Goal: Task Accomplishment & Management: Use online tool/utility

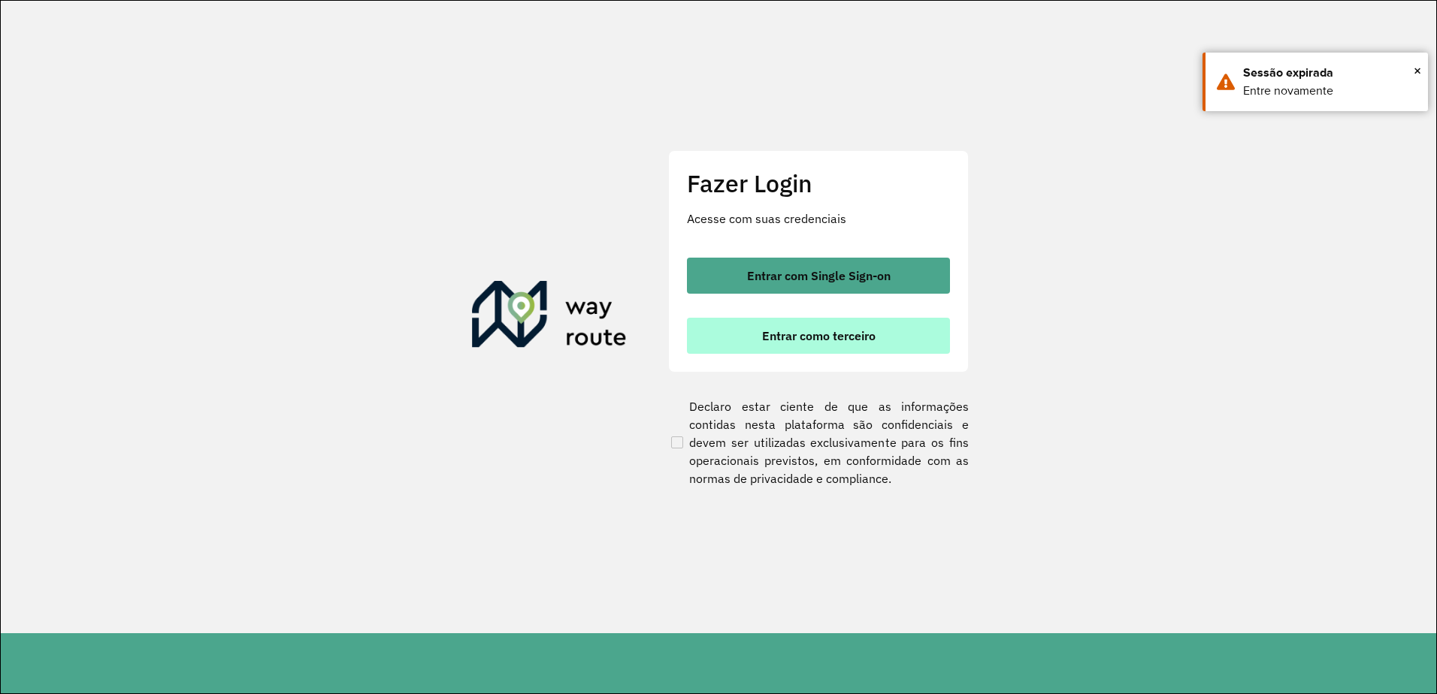
click at [805, 349] on button "Entrar como terceiro" at bounding box center [818, 336] width 263 height 36
click at [805, 343] on button "Entrar como terceiro" at bounding box center [818, 336] width 263 height 36
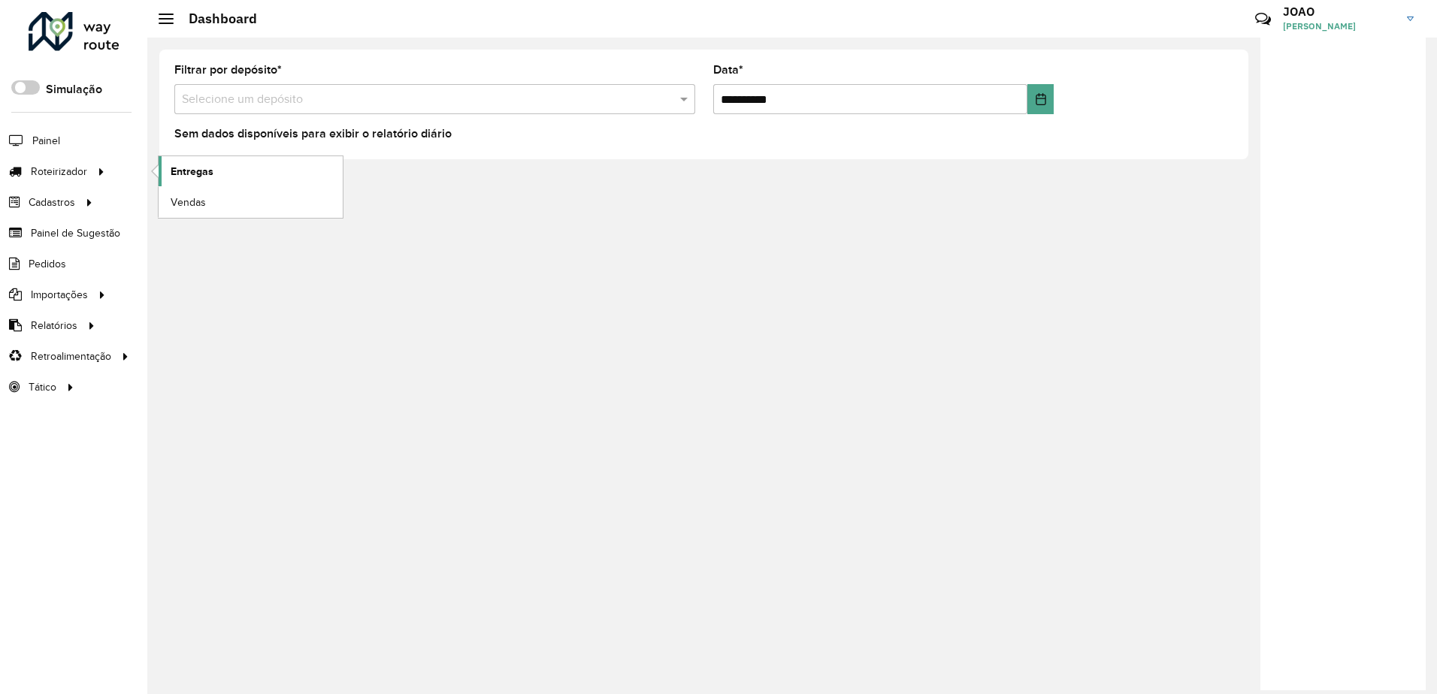
click at [188, 184] on link "Entregas" at bounding box center [251, 171] width 184 height 30
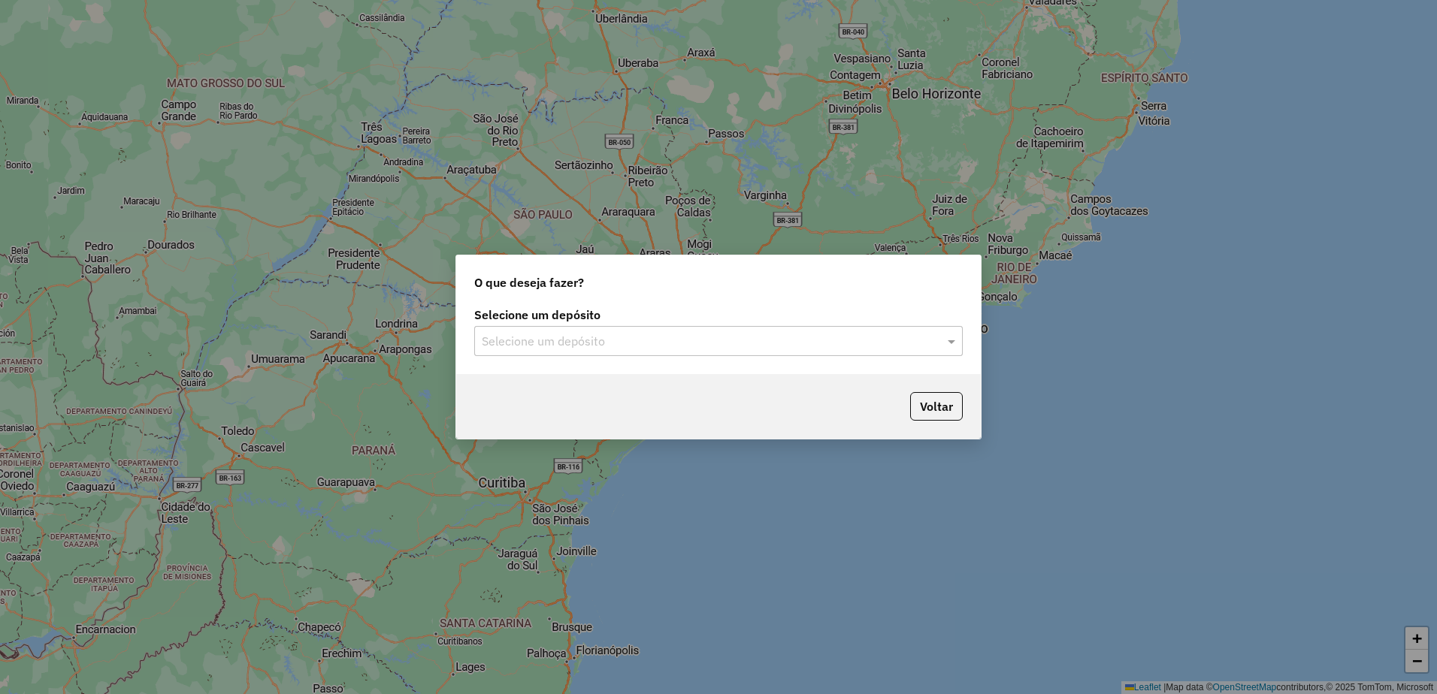
click at [742, 347] on input "text" at bounding box center [703, 342] width 443 height 18
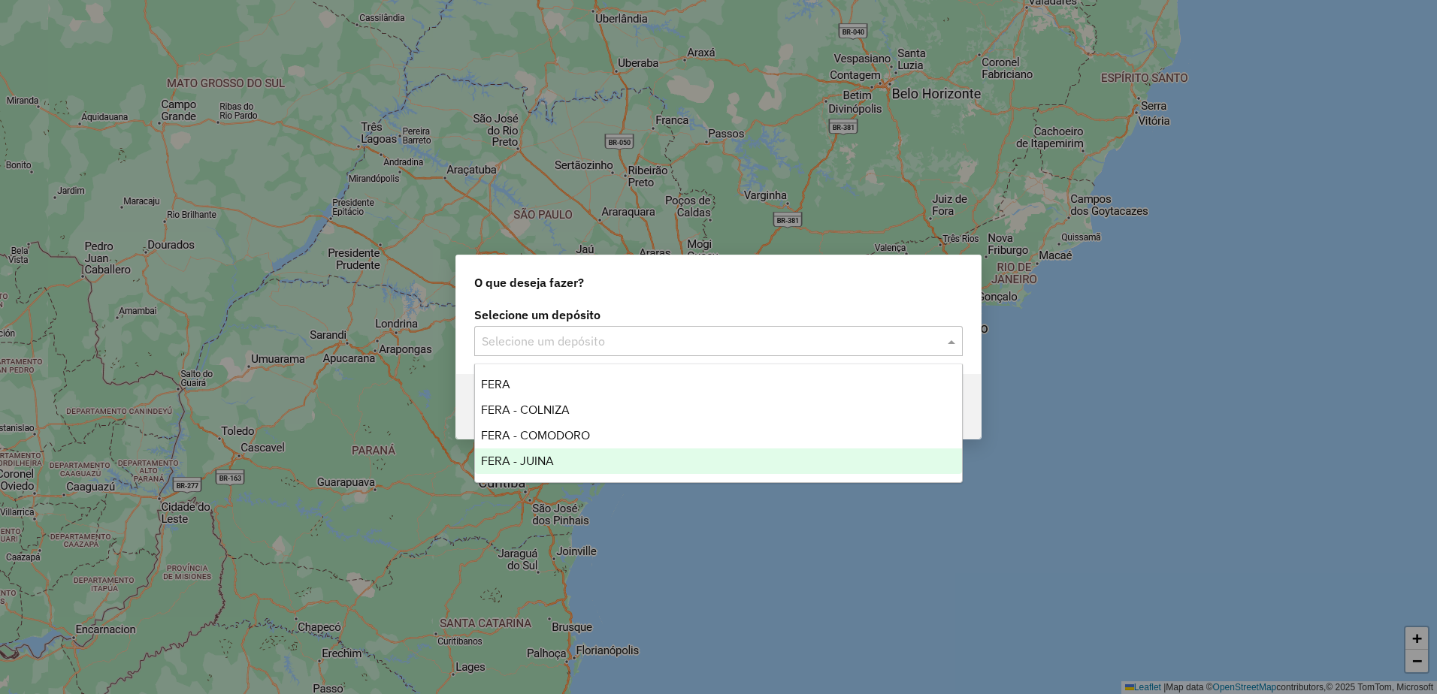
click at [579, 452] on div "FERA - JUINA" at bounding box center [718, 462] width 487 height 26
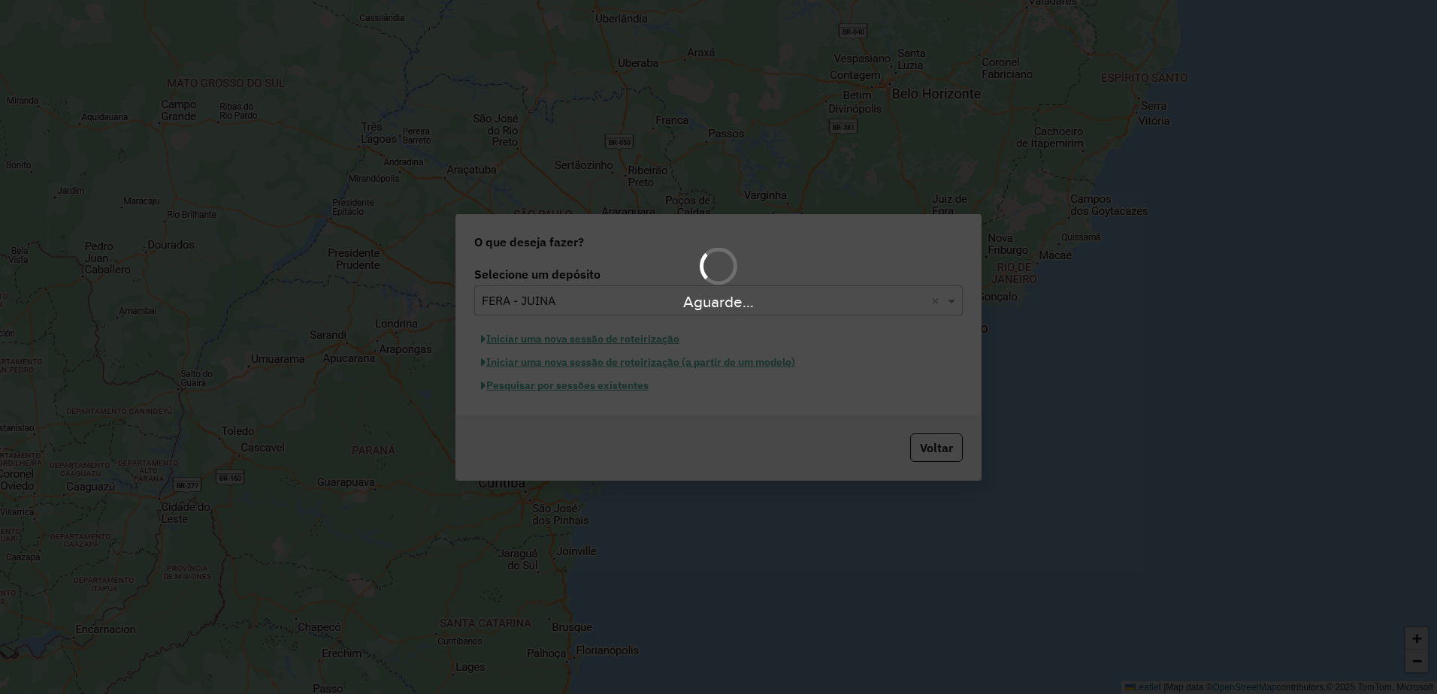
click at [609, 326] on div "Aguarde..." at bounding box center [718, 347] width 1437 height 694
click at [601, 302] on div "Aguarde..." at bounding box center [718, 301] width 1437 height 23
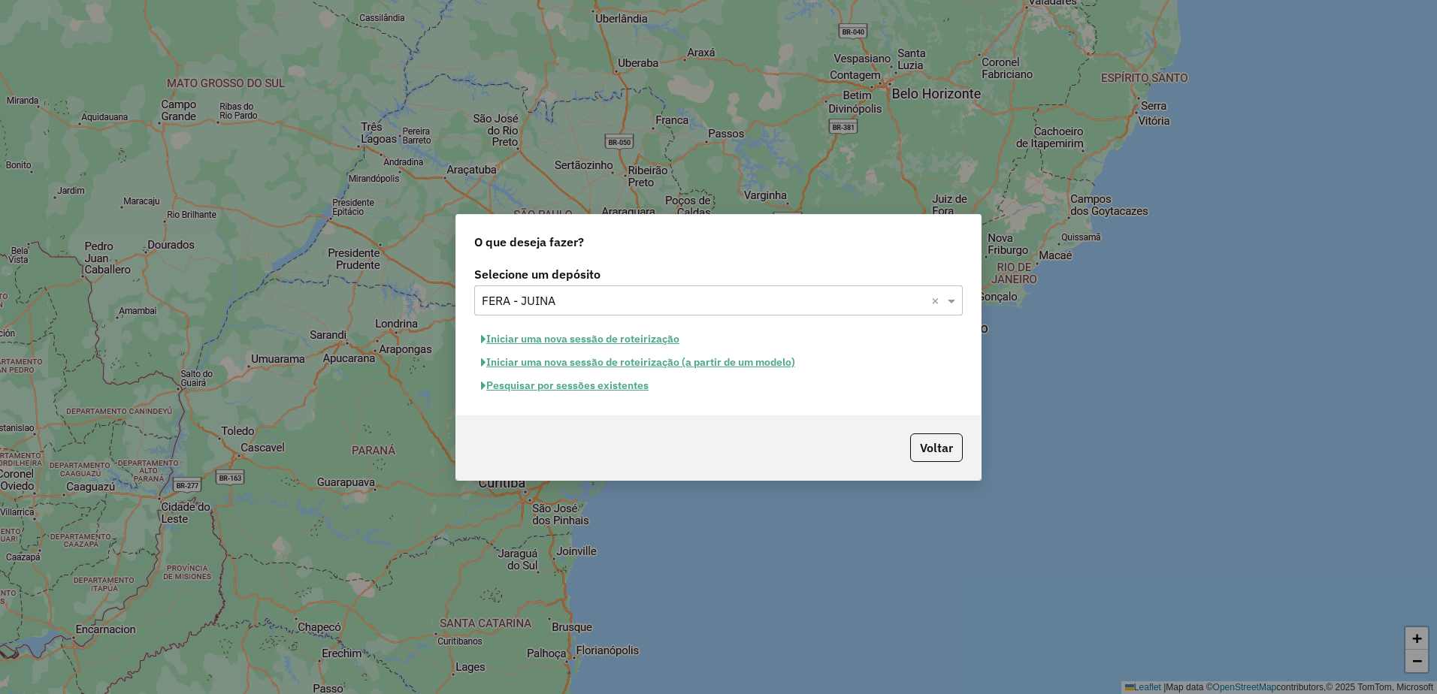
click at [562, 298] on input "text" at bounding box center [703, 301] width 443 height 18
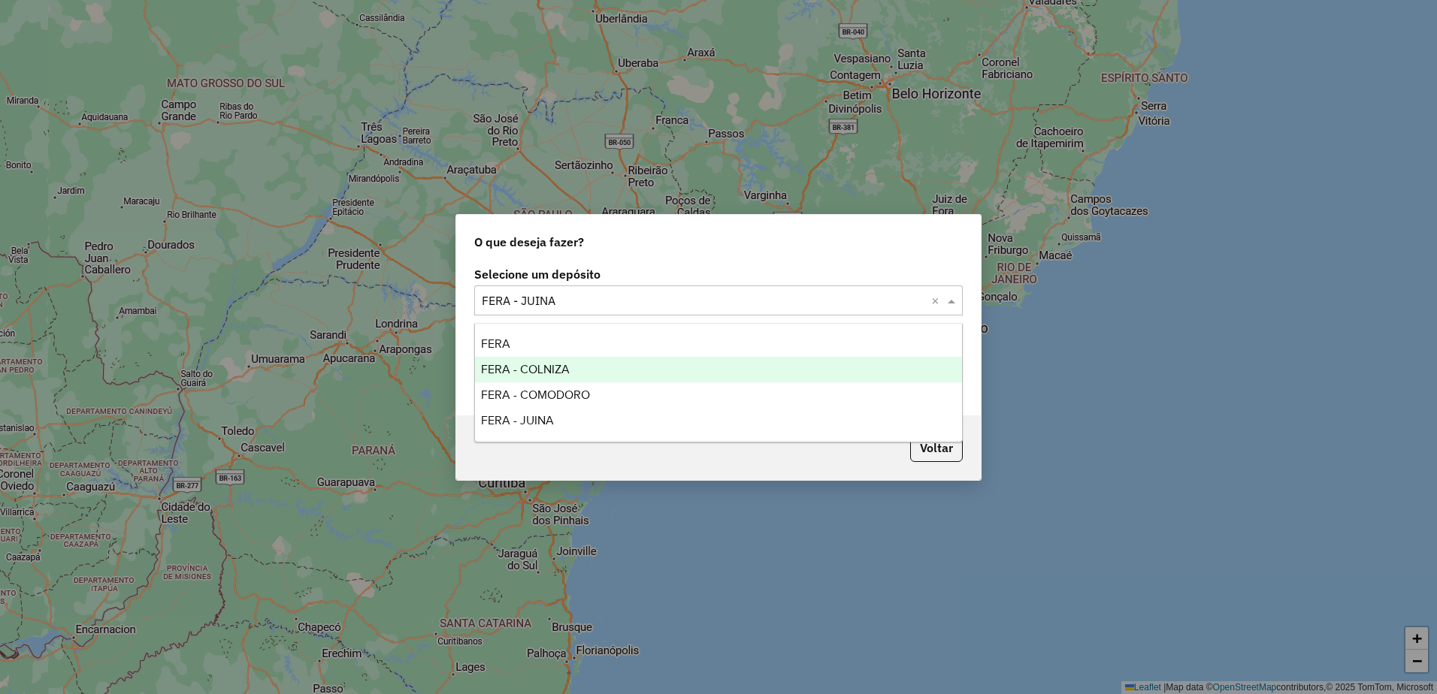
drag, startPoint x: 553, startPoint y: 362, endPoint x: 574, endPoint y: 385, distance: 30.8
click at [554, 361] on div "FERA - COLNIZA" at bounding box center [718, 370] width 487 height 26
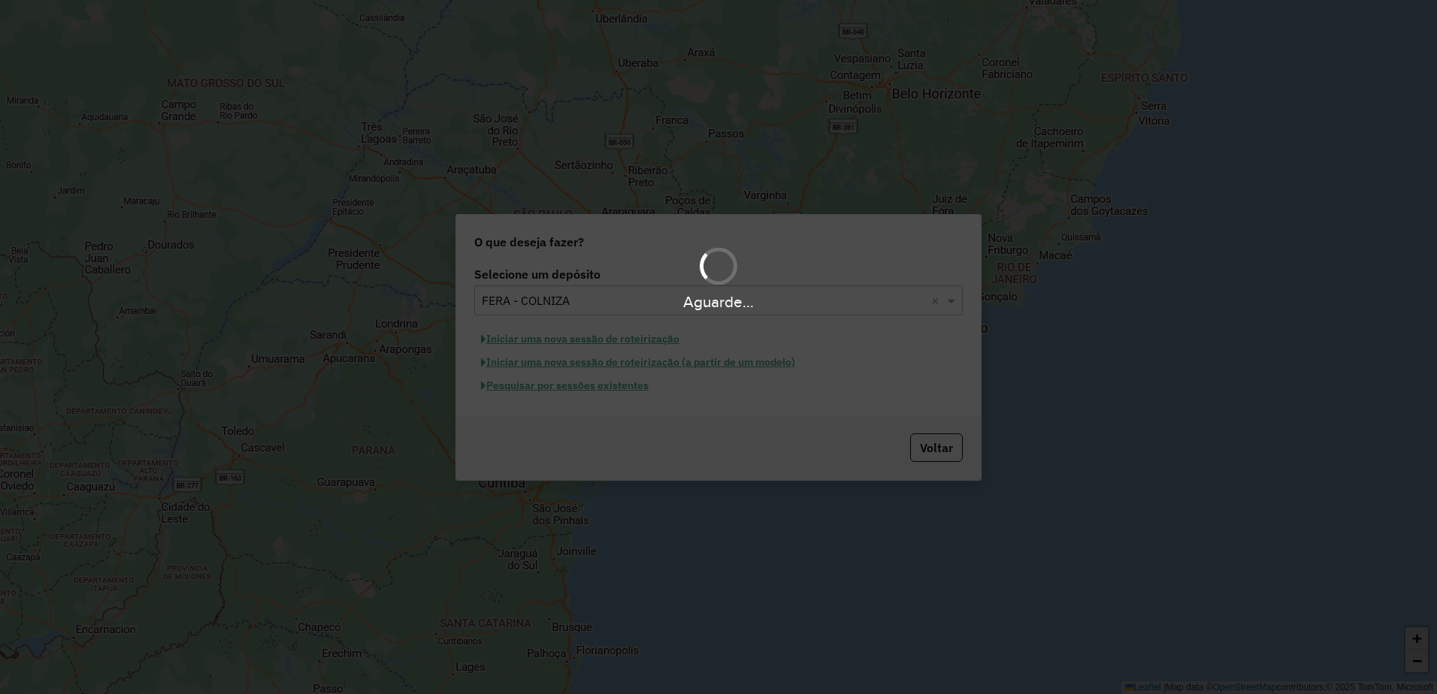
click at [761, 413] on div "Aguarde..." at bounding box center [718, 347] width 1437 height 694
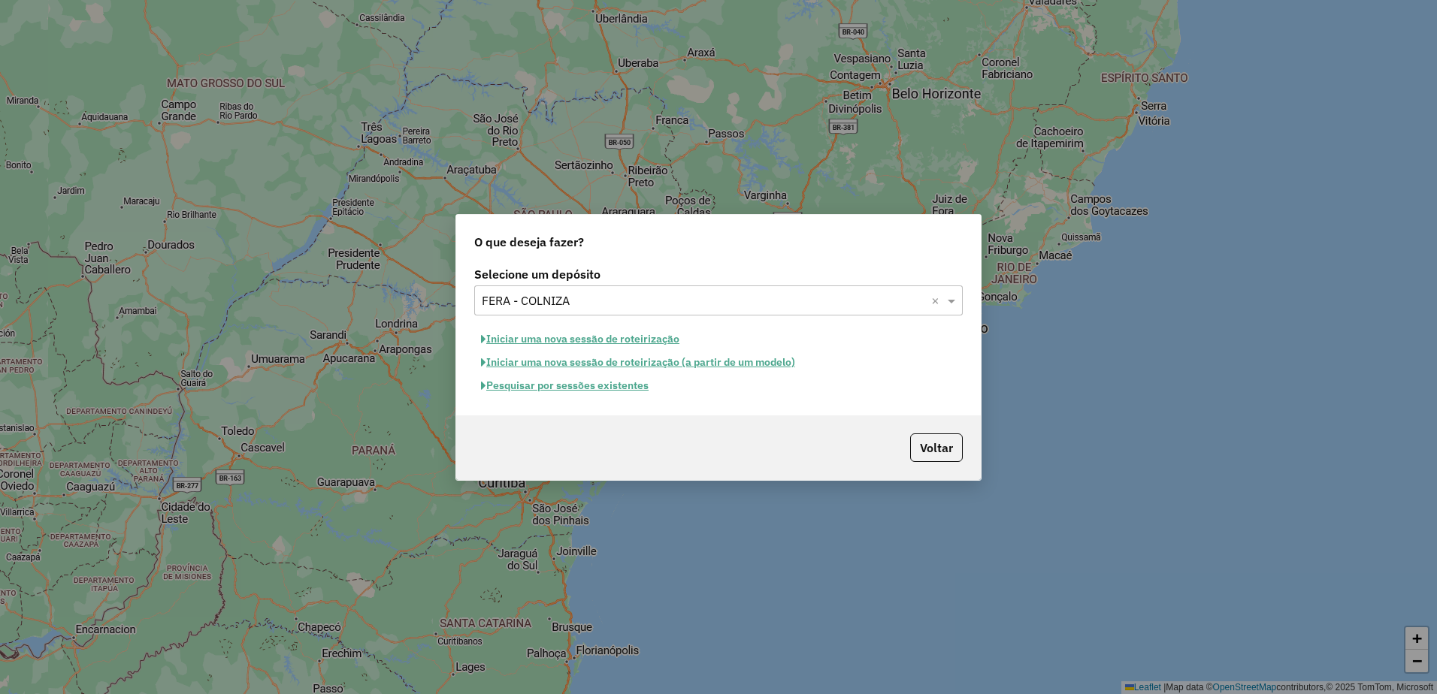
click at [616, 387] on button "Pesquisar por sessões existentes" at bounding box center [564, 385] width 181 height 23
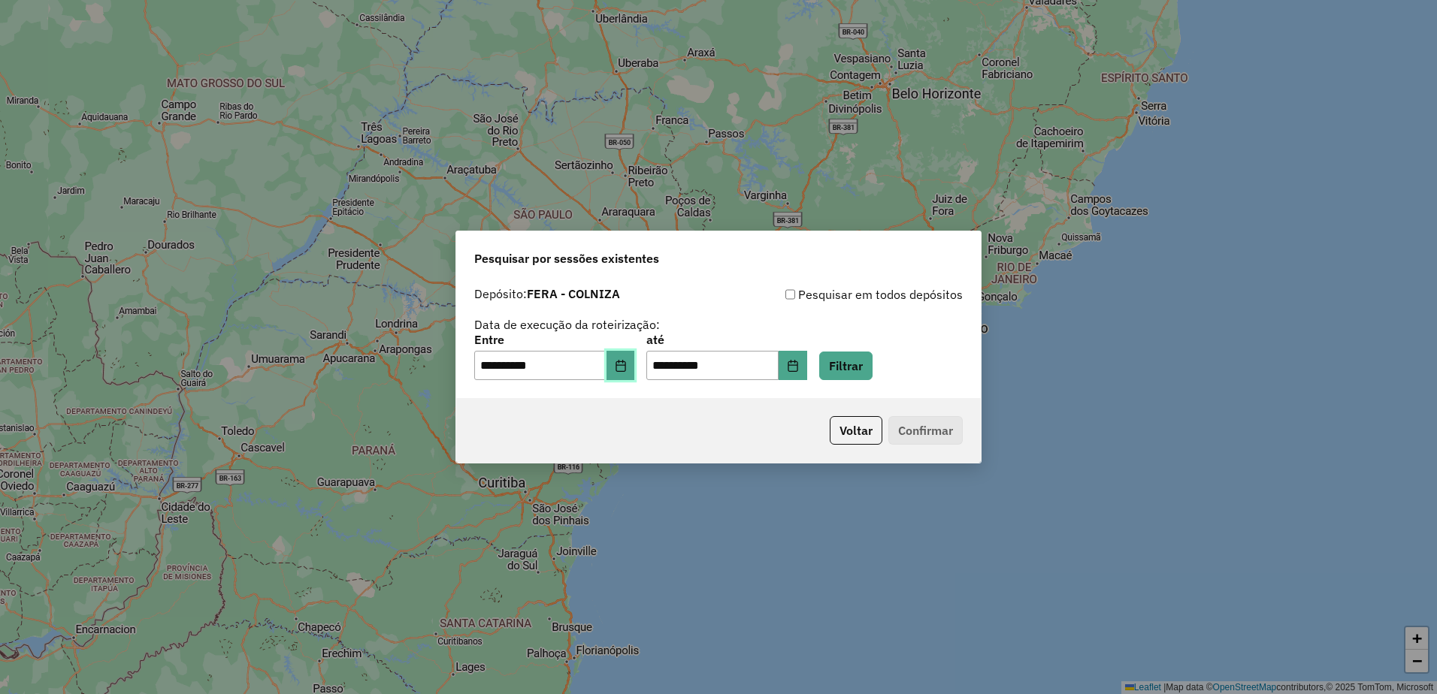
click at [625, 371] on icon "Choose Date" at bounding box center [621, 366] width 12 height 12
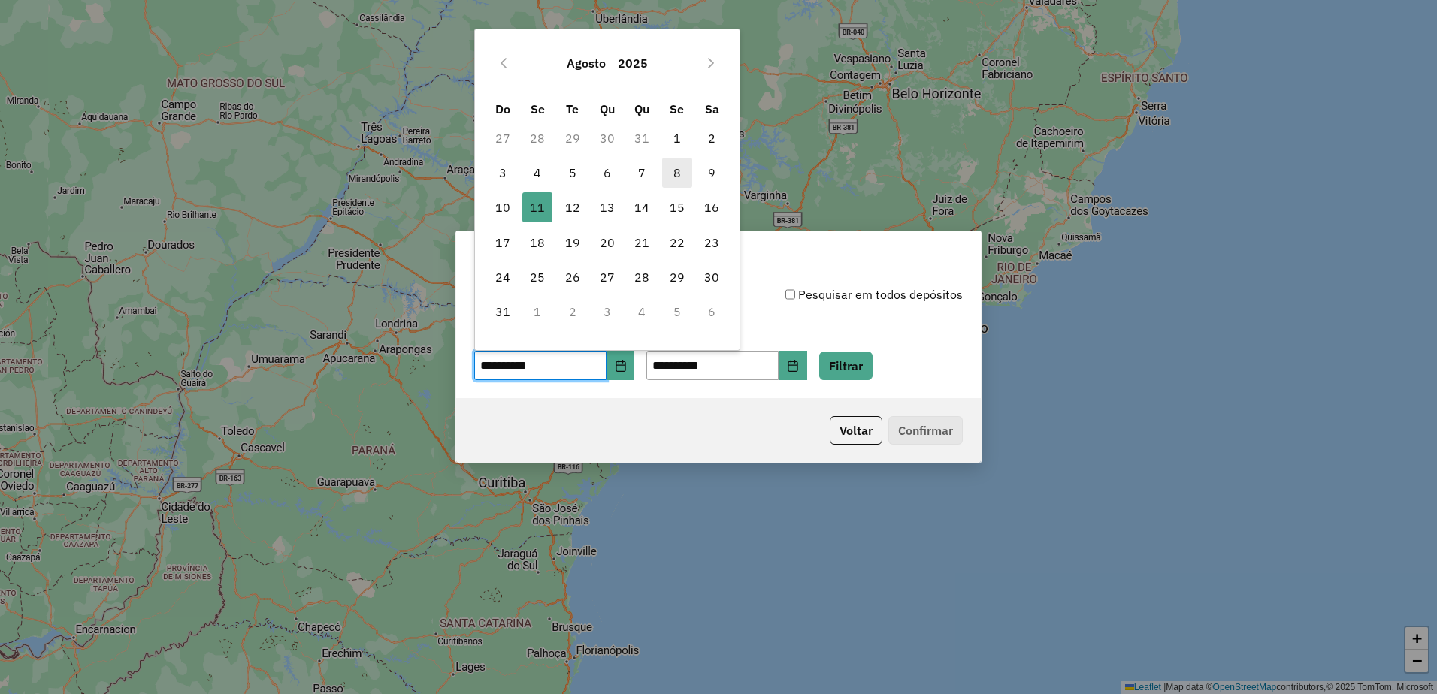
click at [682, 177] on span "8" at bounding box center [677, 173] width 30 height 30
type input "**********"
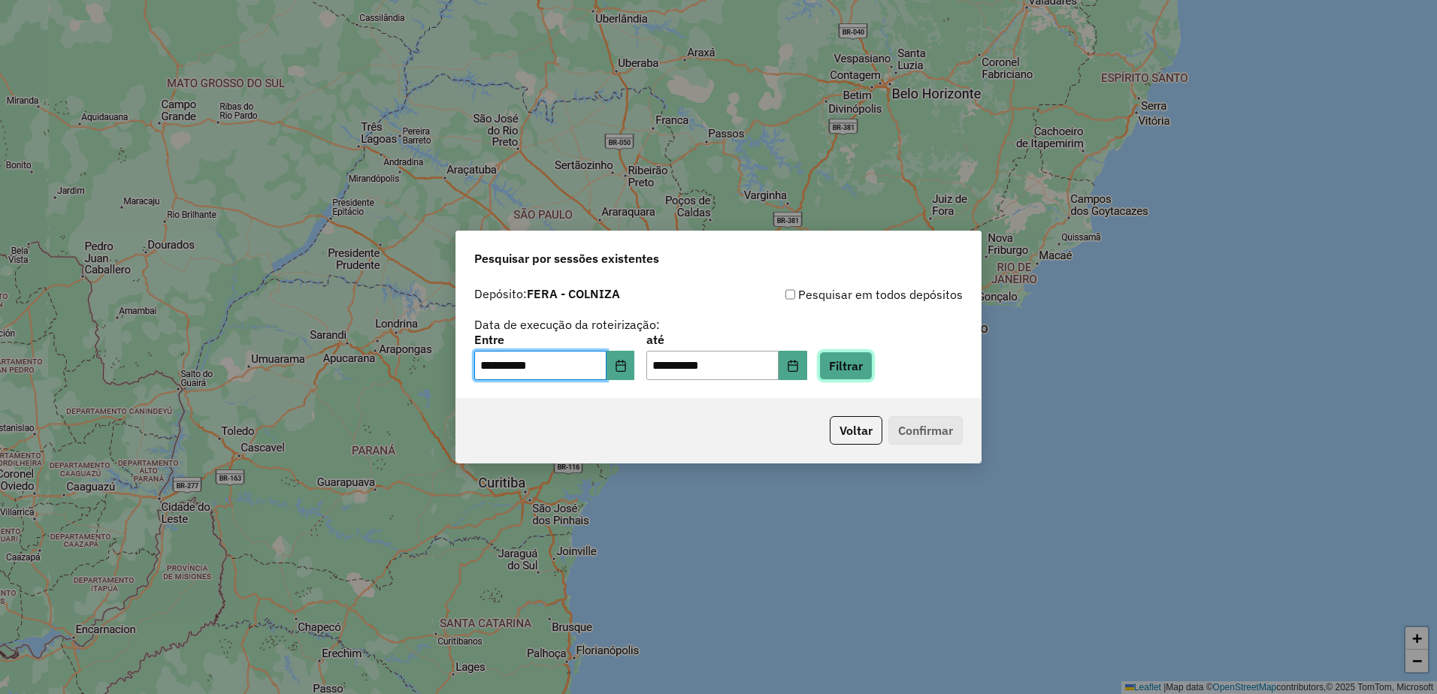
click at [860, 362] on button "Filtrar" at bounding box center [845, 366] width 53 height 29
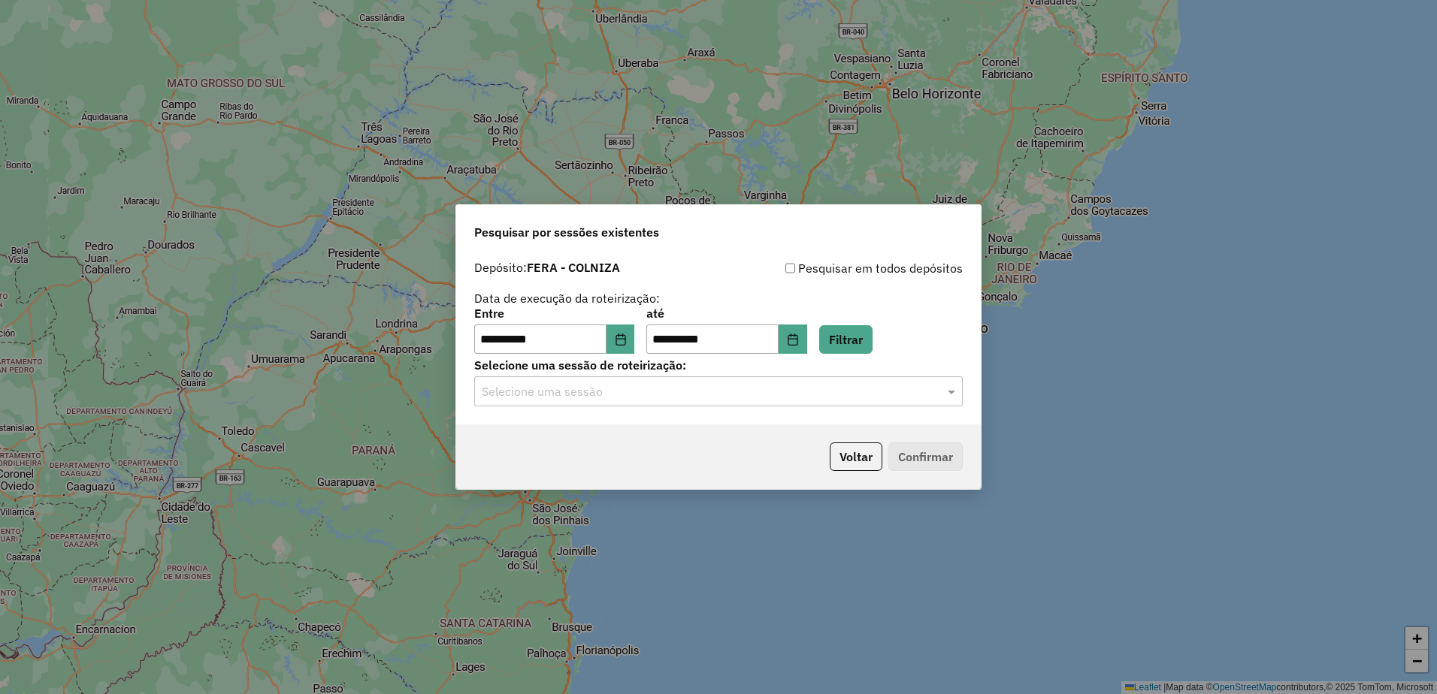
click at [691, 393] on input "text" at bounding box center [703, 392] width 443 height 18
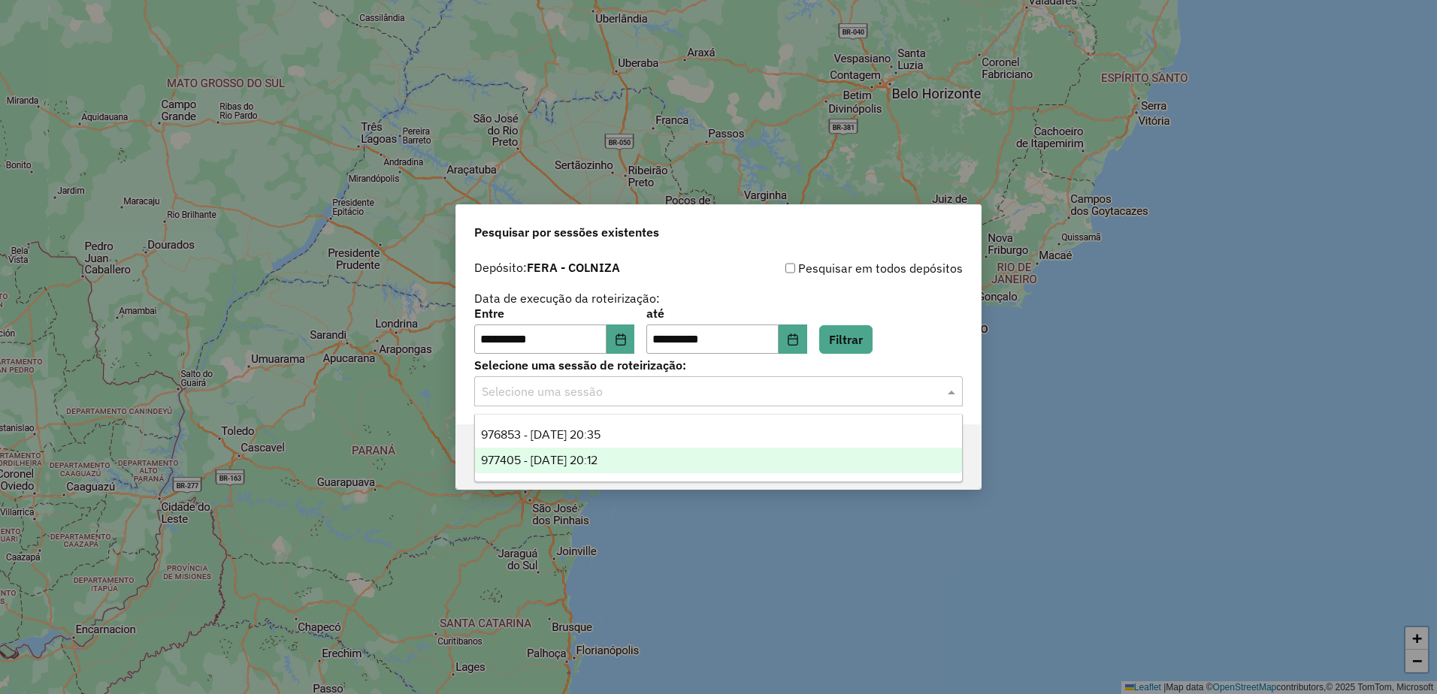
click at [597, 466] on span "977405 - 09/08/2025 20:12" at bounding box center [539, 460] width 116 height 13
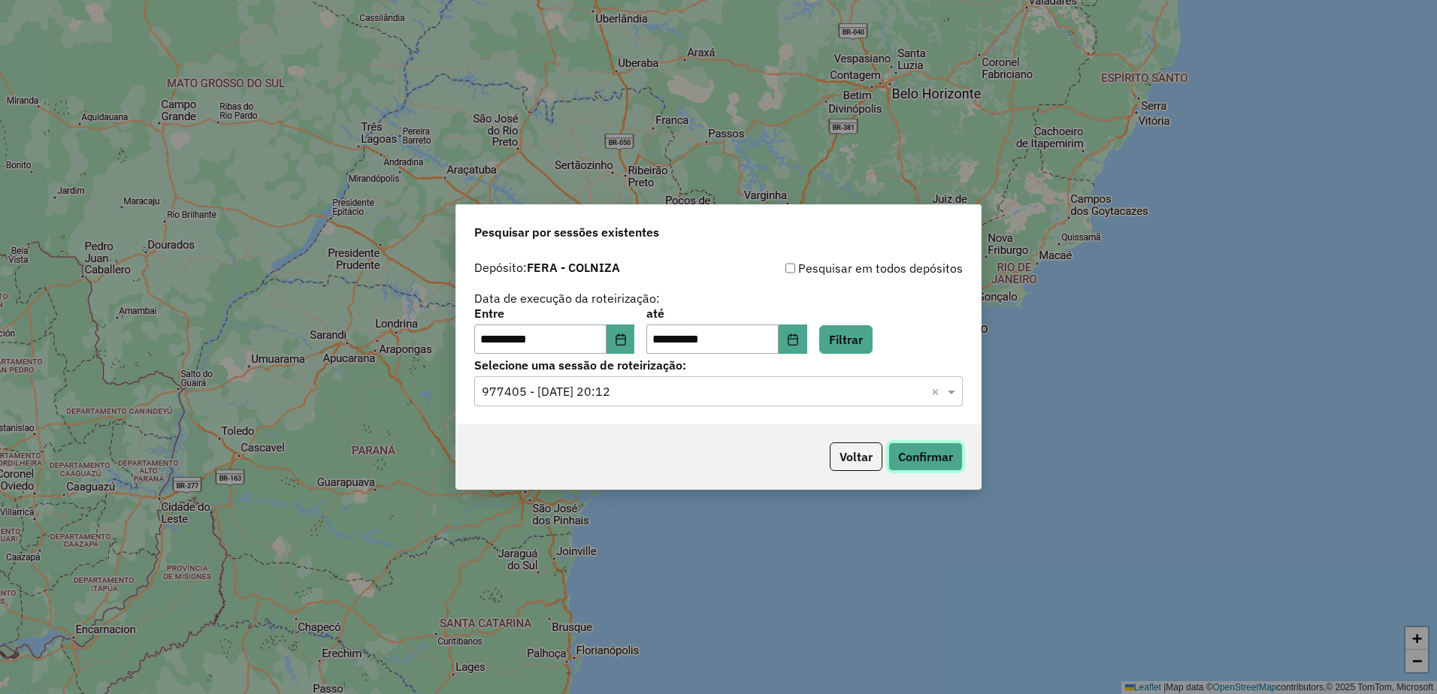
click at [931, 465] on button "Confirmar" at bounding box center [925, 457] width 74 height 29
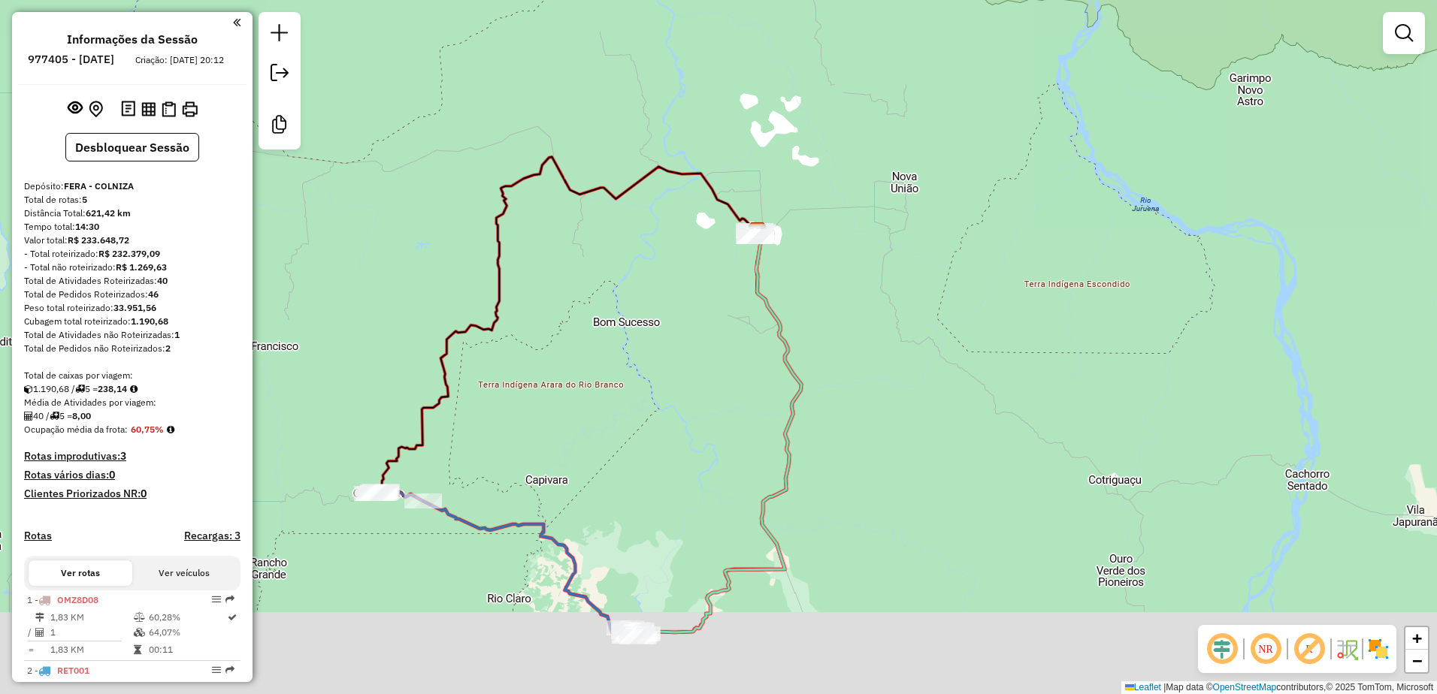
drag, startPoint x: 600, startPoint y: 531, endPoint x: 678, endPoint y: 328, distance: 217.4
click at [678, 328] on div "Janela de atendimento Grade de atendimento Capacidade Transportadoras Veículos …" at bounding box center [718, 347] width 1437 height 694
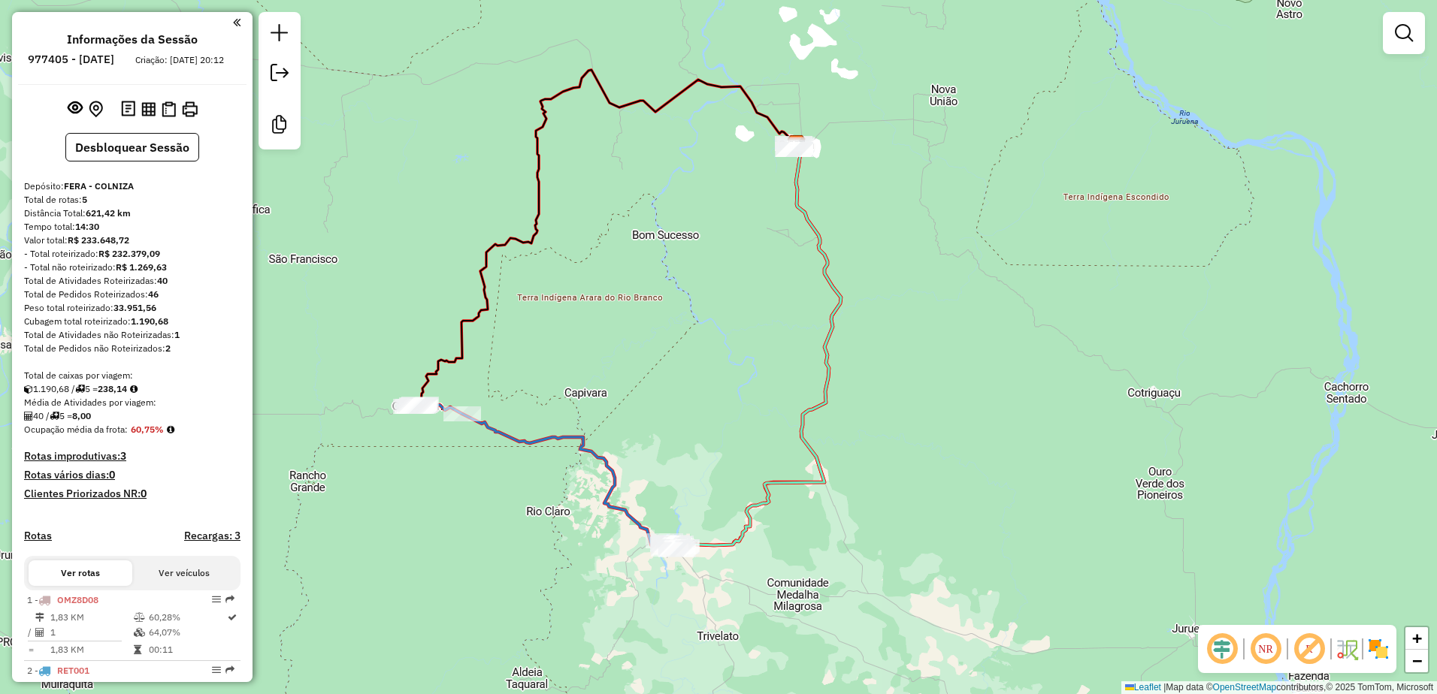
click at [534, 334] on div "Janela de atendimento Grade de atendimento Capacidade Transportadoras Veículos …" at bounding box center [718, 347] width 1437 height 694
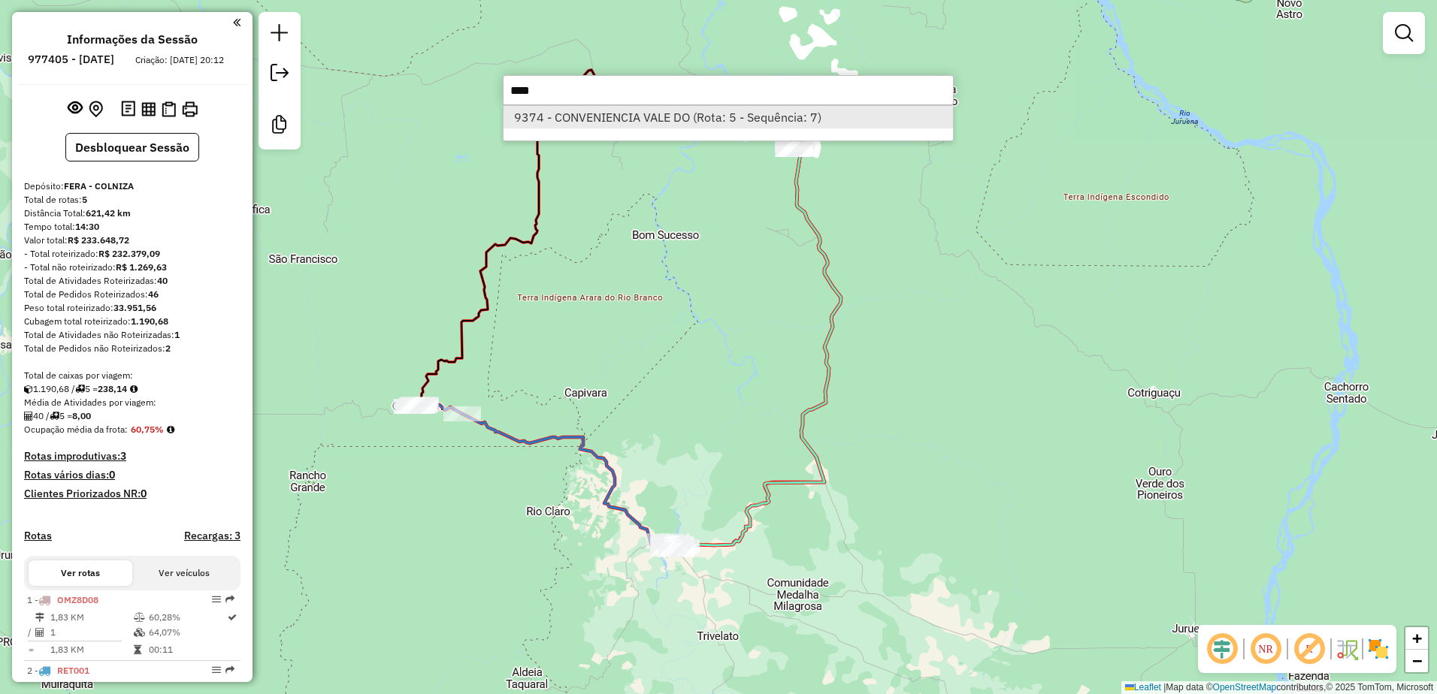
type input "****"
click at [712, 115] on li "9374 - CONVENIENCIA VALE DO (Rota: 5 - Sequência: 7)" at bounding box center [728, 117] width 449 height 23
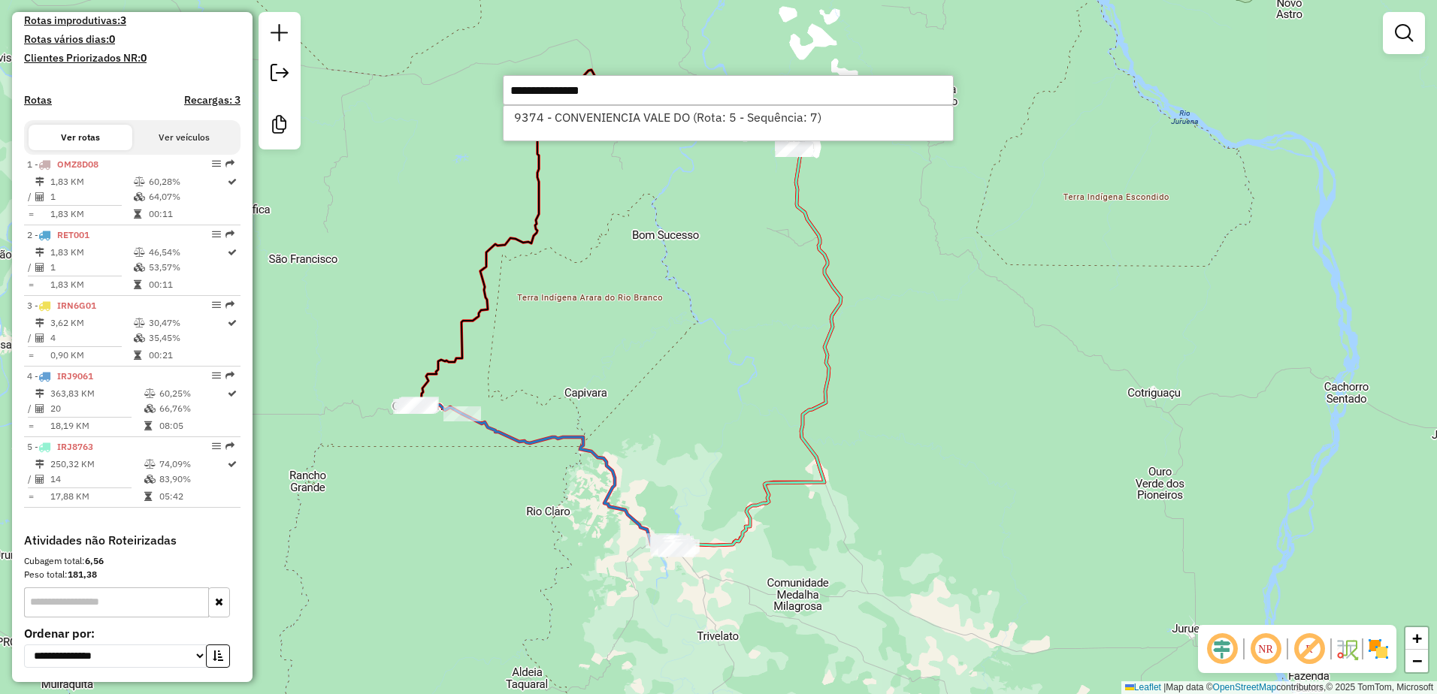
select select "**********"
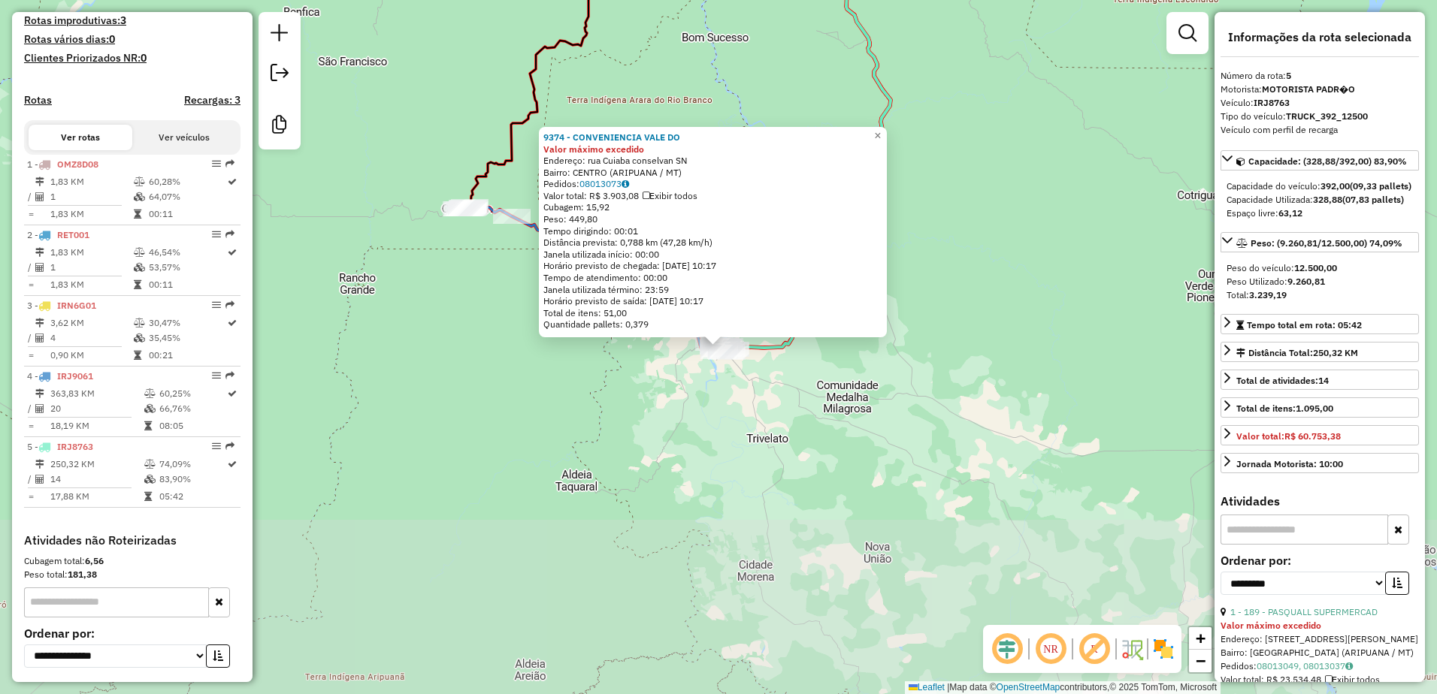
scroll to position [537, 0]
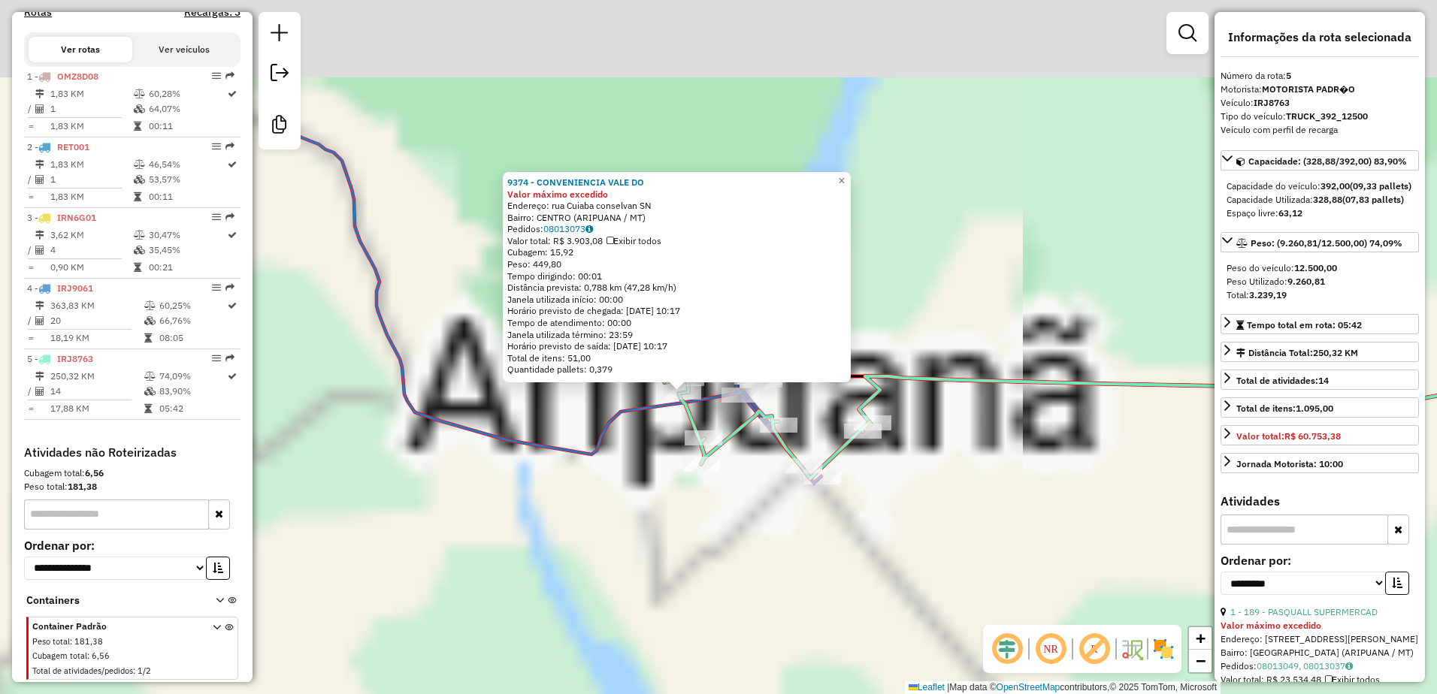
drag, startPoint x: 697, startPoint y: 434, endPoint x: 712, endPoint y: 540, distance: 106.4
click at [712, 540] on div "9374 - CONVENIENCIA VALE DO Valor máximo excedido Endereço: rua Cuiaba conselva…" at bounding box center [718, 347] width 1437 height 694
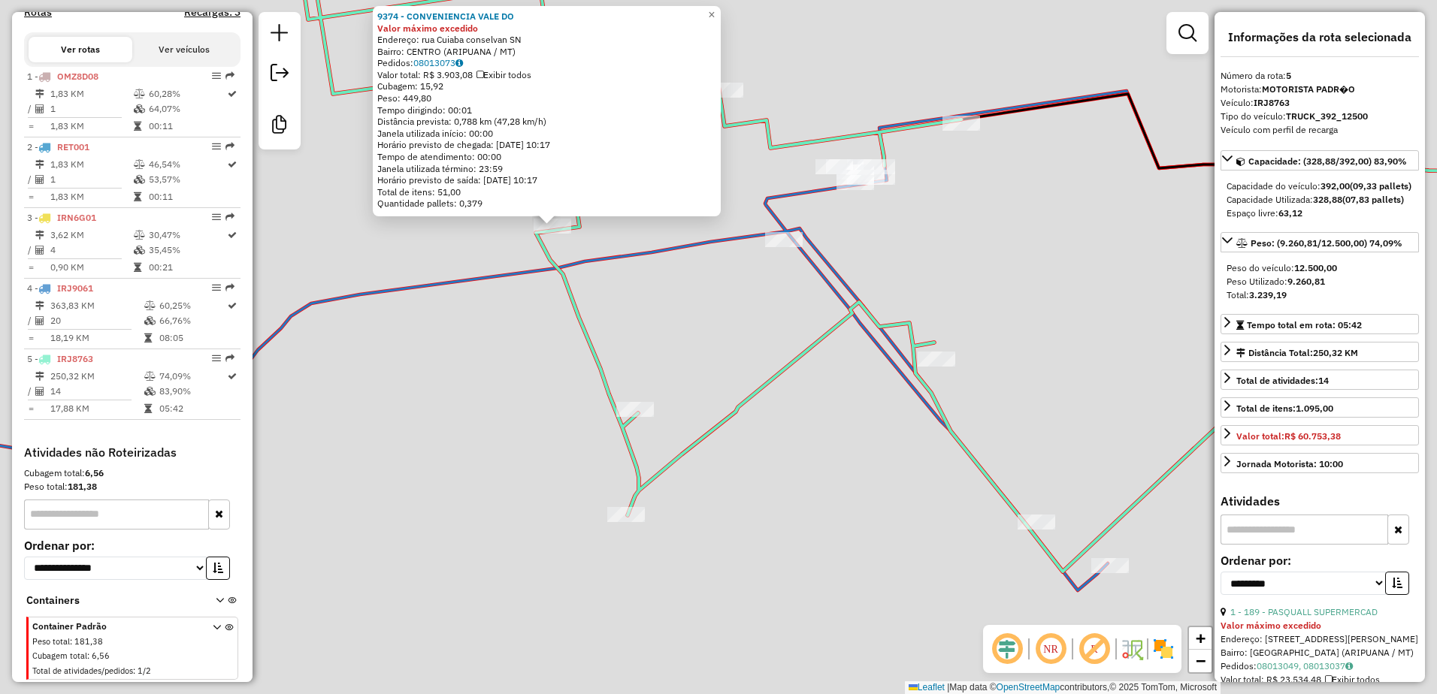
drag, startPoint x: 638, startPoint y: 332, endPoint x: 660, endPoint y: 406, distance: 76.8
click at [660, 406] on div "9374 - CONVENIENCIA VALE DO Valor máximo excedido Endereço: rua Cuiaba conselva…" at bounding box center [718, 347] width 1437 height 694
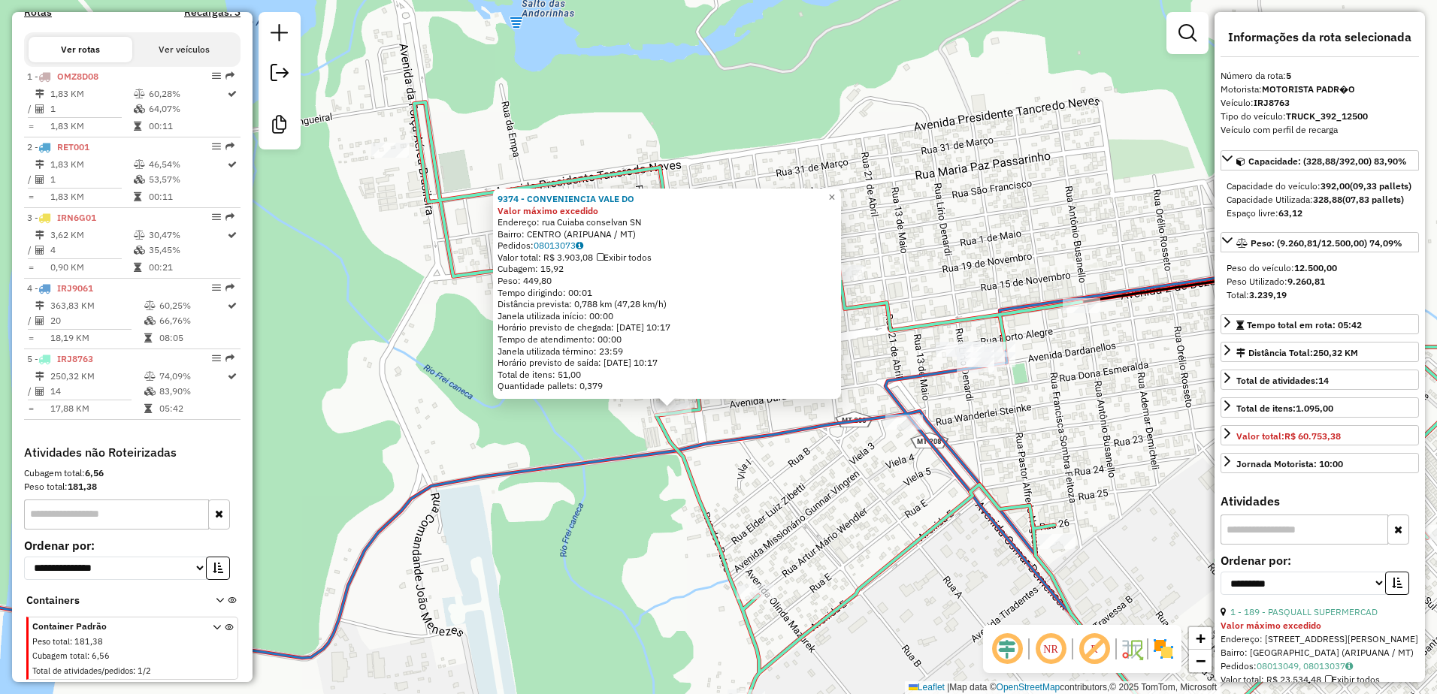
drag, startPoint x: 631, startPoint y: 430, endPoint x: 727, endPoint y: 527, distance: 136.6
click at [727, 527] on div "9374 - CONVENIENCIA VALE DO Valor máximo excedido Endereço: rua Cuiaba conselva…" at bounding box center [718, 347] width 1437 height 694
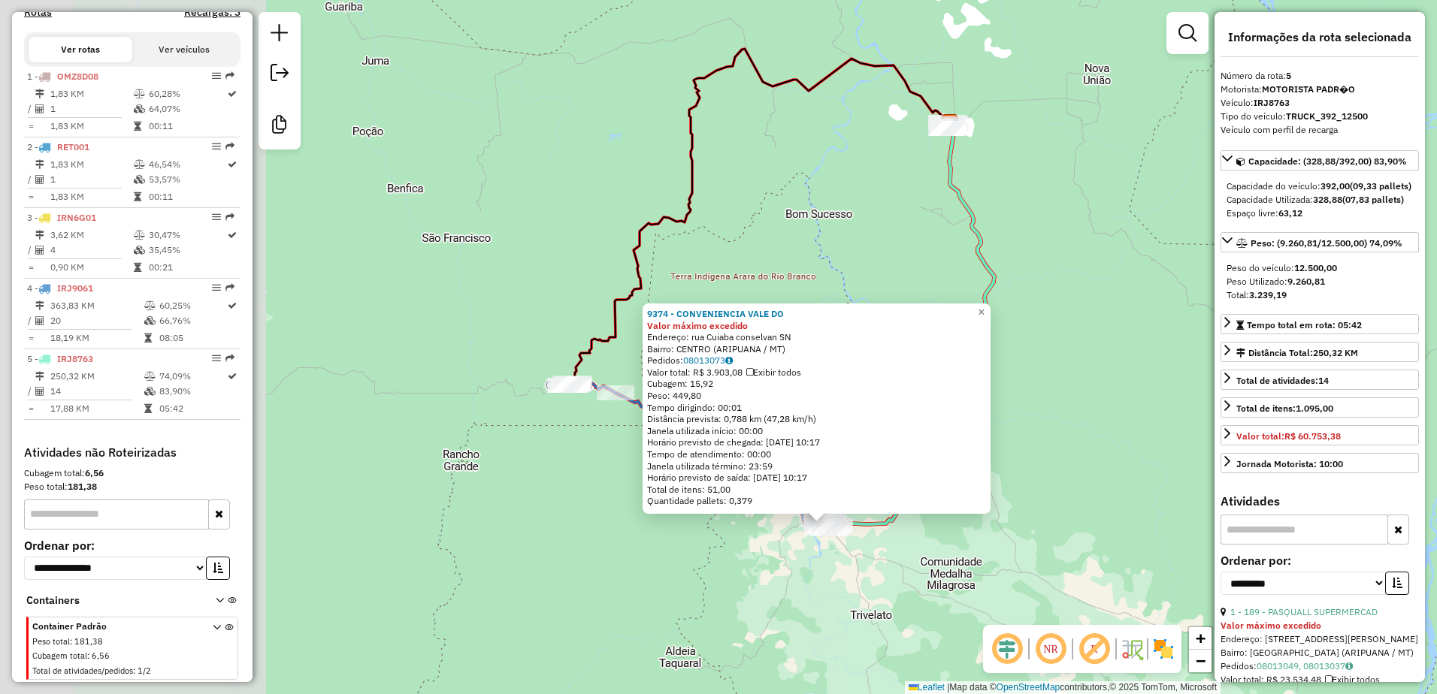
drag, startPoint x: 390, startPoint y: 451, endPoint x: 847, endPoint y: 528, distance: 463.4
click at [837, 542] on div "9374 - CONVENIENCIA VALE DO Valor máximo excedido Endereço: rua Cuiaba conselva…" at bounding box center [718, 347] width 1437 height 694
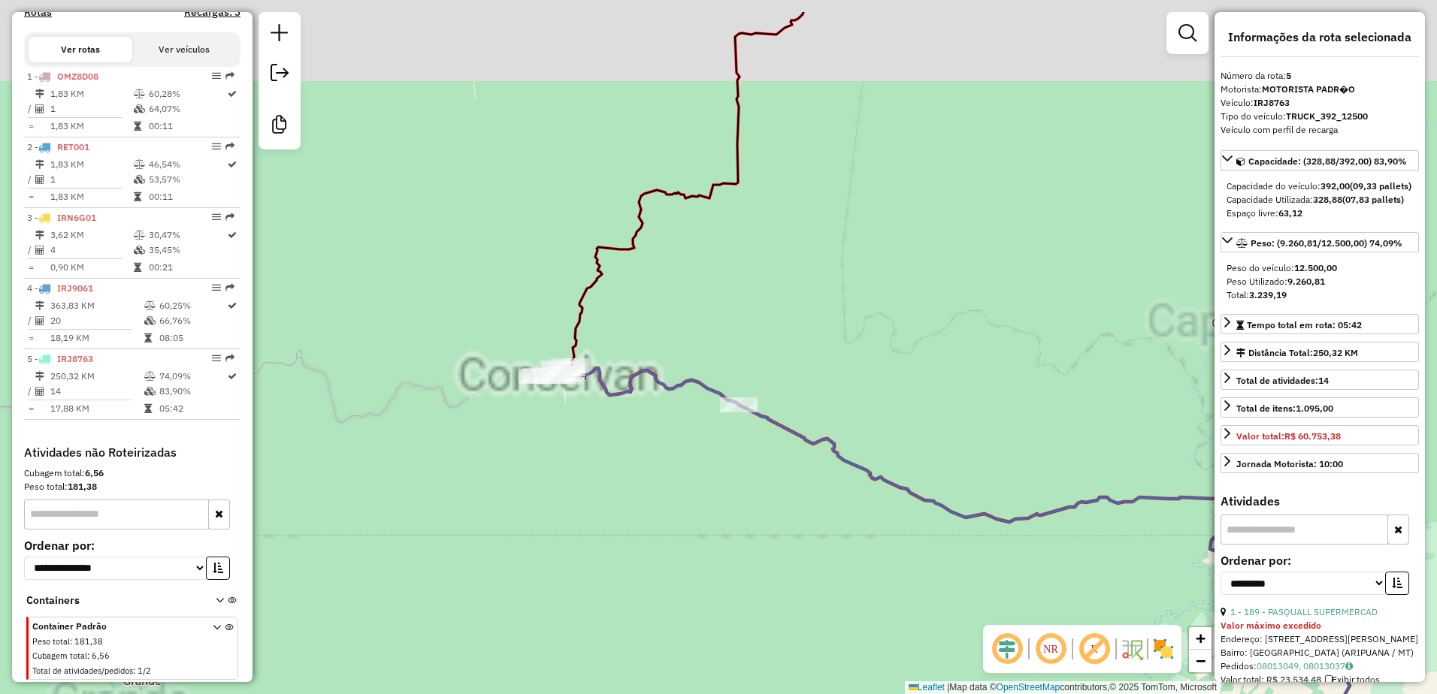
drag, startPoint x: 805, startPoint y: 468, endPoint x: 679, endPoint y: 525, distance: 137.6
click at [680, 527] on div "9374 - CONVENIENCIA VALE DO Valor máximo excedido Endereço: rua Cuiaba conselva…" at bounding box center [718, 347] width 1437 height 694
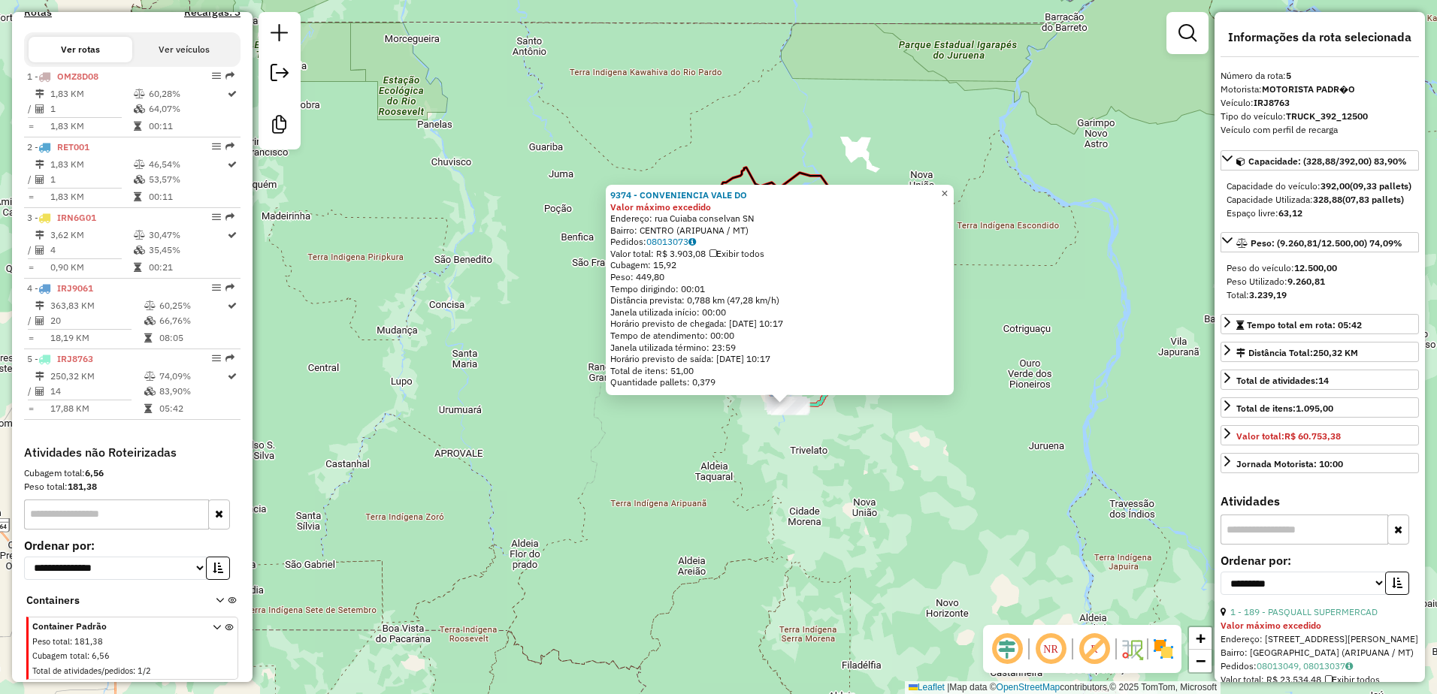
drag, startPoint x: 954, startPoint y: 192, endPoint x: 898, endPoint y: 255, distance: 83.6
click at [948, 192] on span "×" at bounding box center [944, 193] width 7 height 13
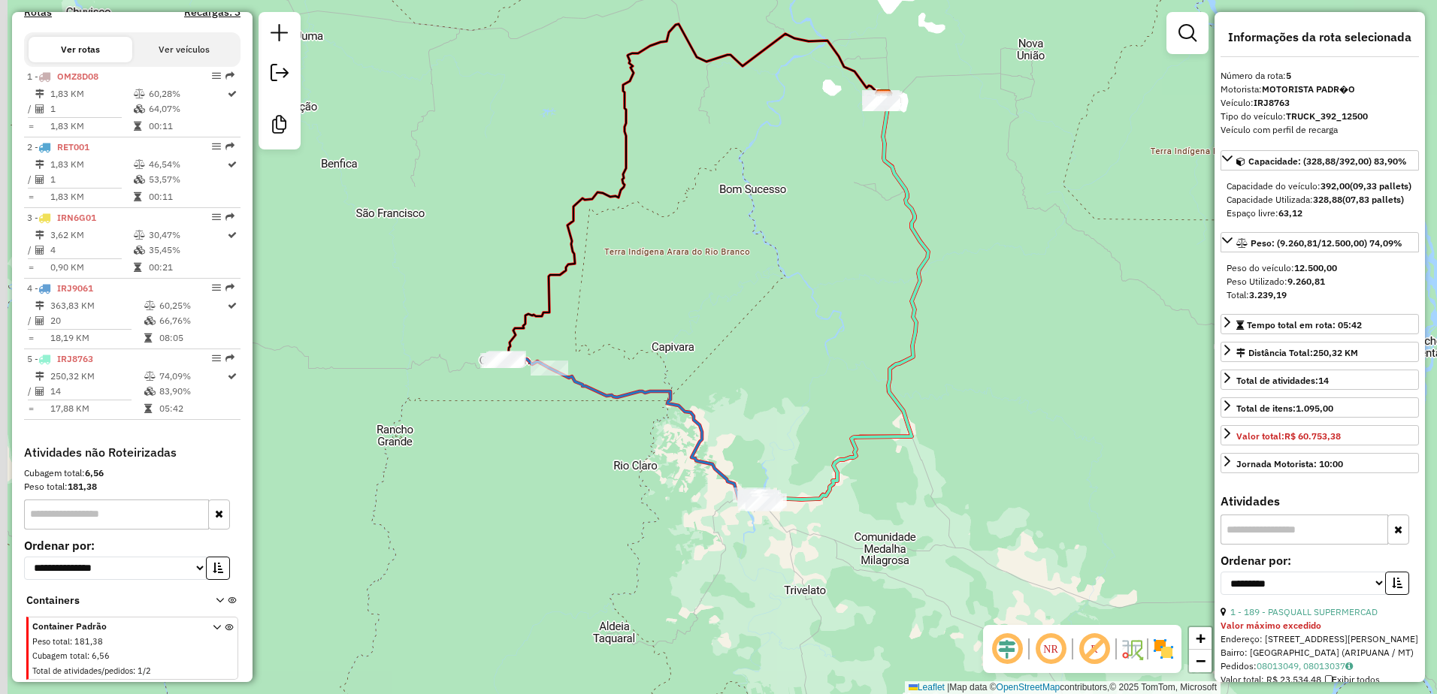
drag, startPoint x: 757, startPoint y: 392, endPoint x: 777, endPoint y: 378, distance: 24.4
click at [777, 378] on div "Janela de atendimento Grade de atendimento Capacidade Transportadoras Veículos …" at bounding box center [718, 347] width 1437 height 694
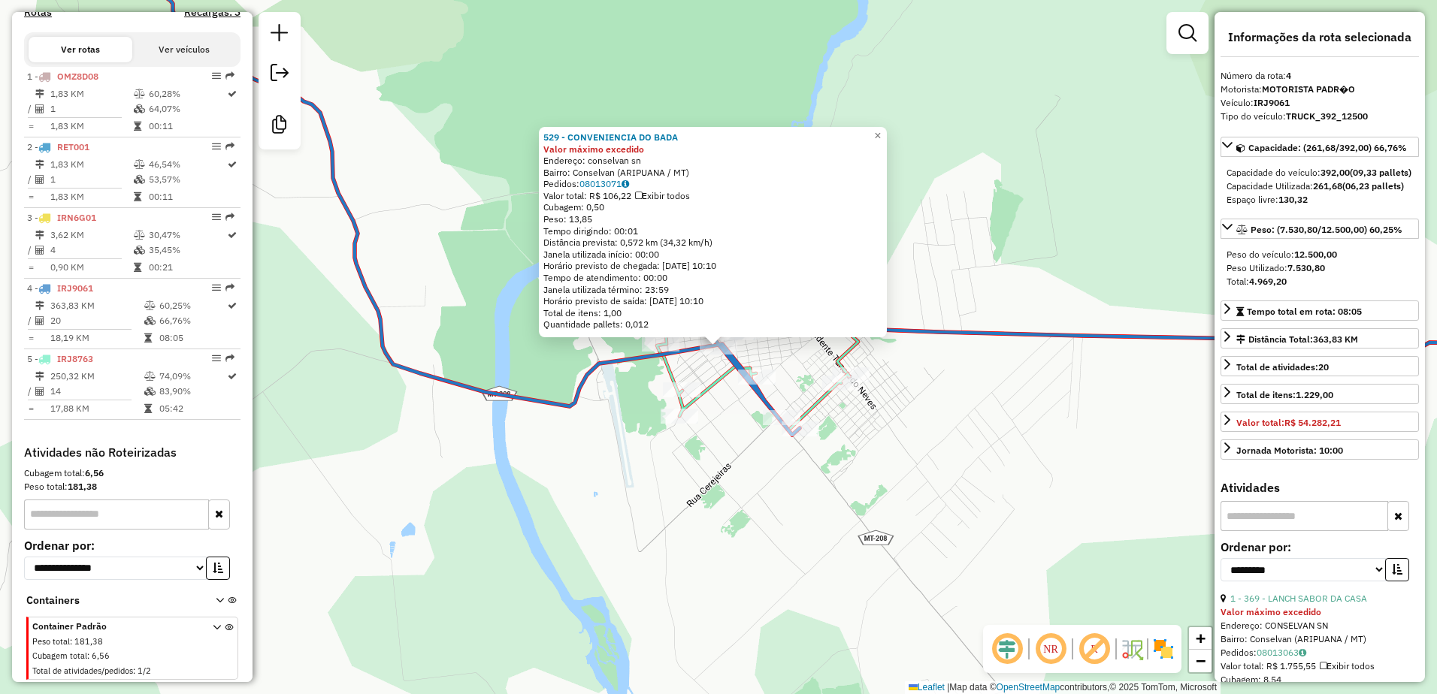
drag, startPoint x: 816, startPoint y: 568, endPoint x: 791, endPoint y: 564, distance: 25.9
click at [794, 571] on div "529 - CONVENIENCIA DO BADA Valor máximo excedido Endereço: conselvan sn Bairro:…" at bounding box center [718, 347] width 1437 height 694
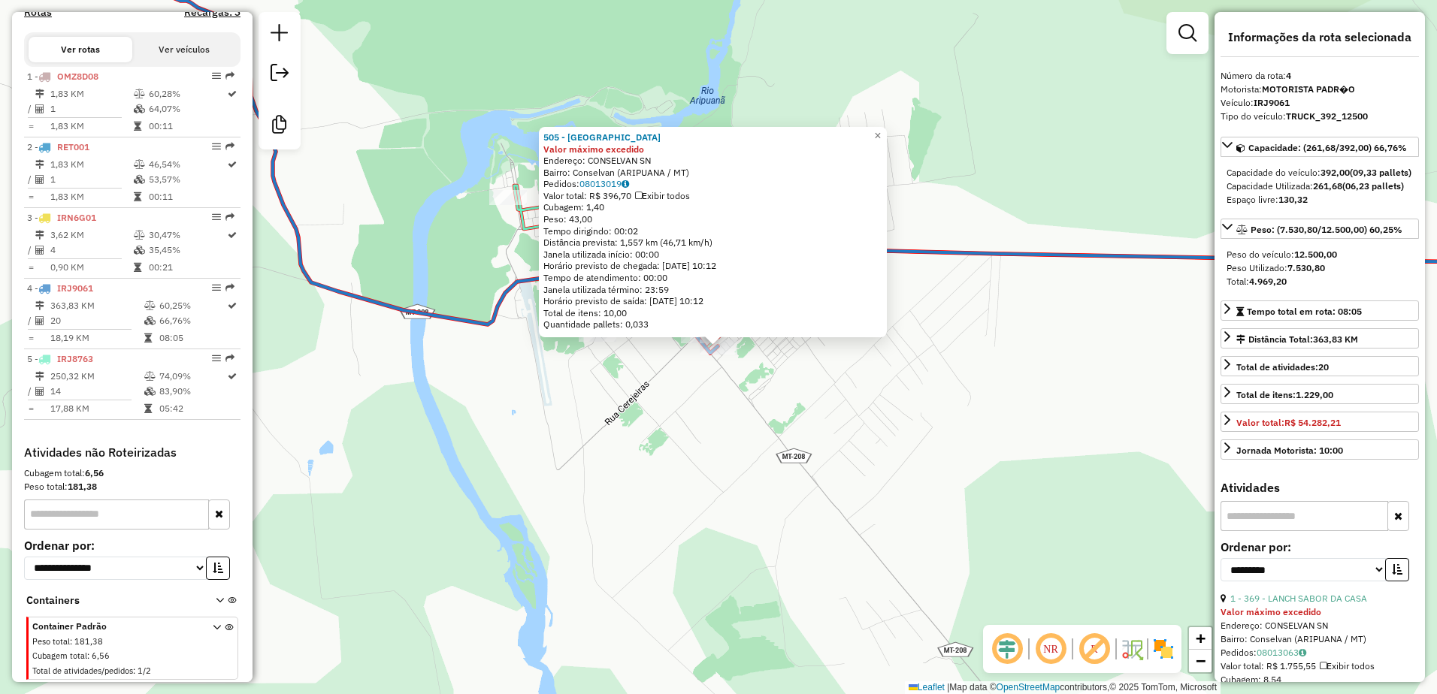
click at [902, 132] on div "505 - CASA DA RACAO Valor máximo excedido Endereço: CONSELVAN SN Bairro: Consel…" at bounding box center [718, 347] width 1437 height 694
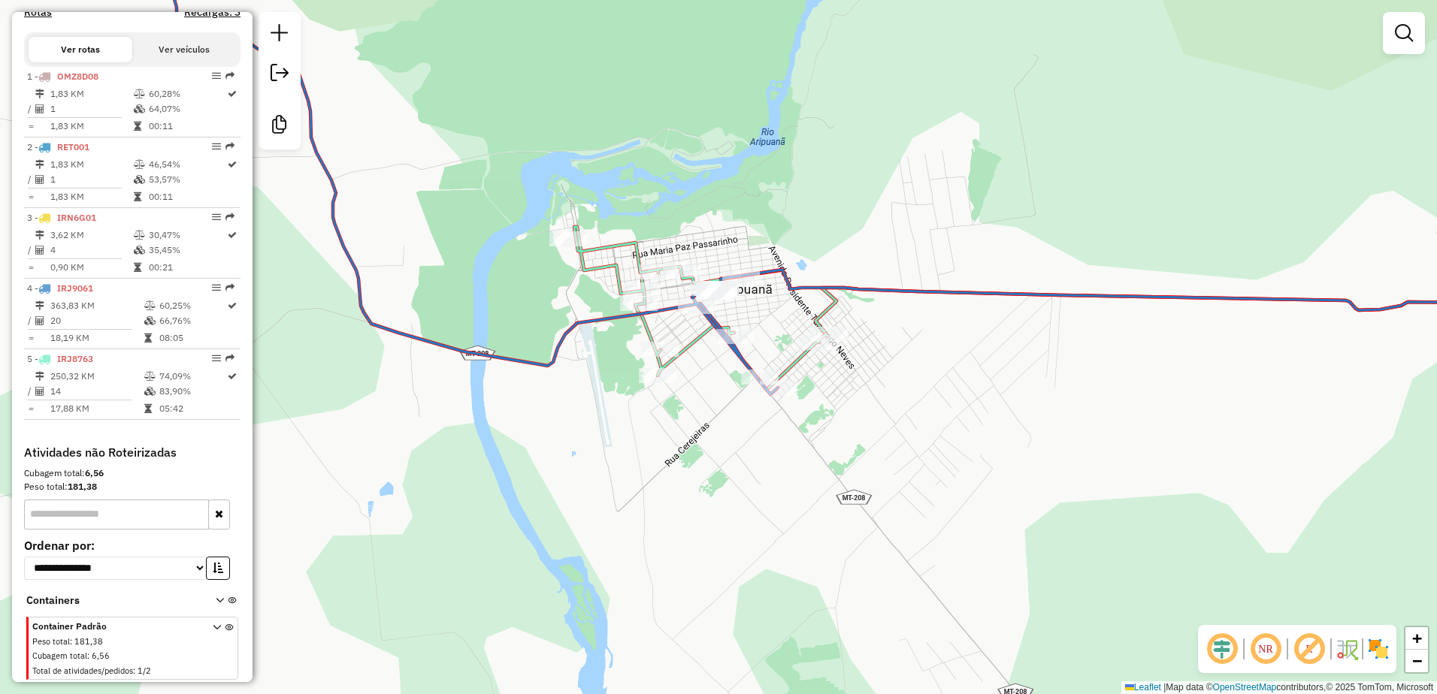
drag, startPoint x: 542, startPoint y: 295, endPoint x: 611, endPoint y: 333, distance: 79.1
click at [604, 334] on div "Janela de atendimento Grade de atendimento Capacidade Transportadoras Veículos …" at bounding box center [718, 347] width 1437 height 694
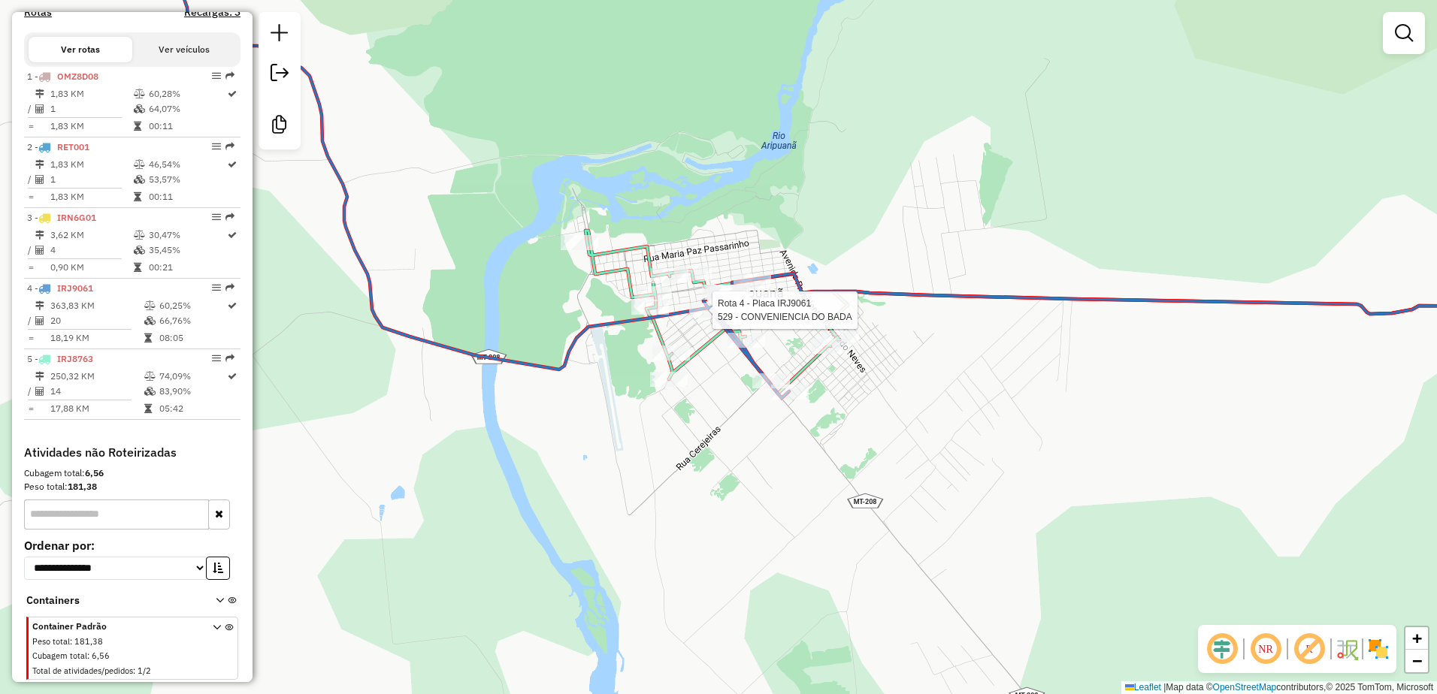
select select "**********"
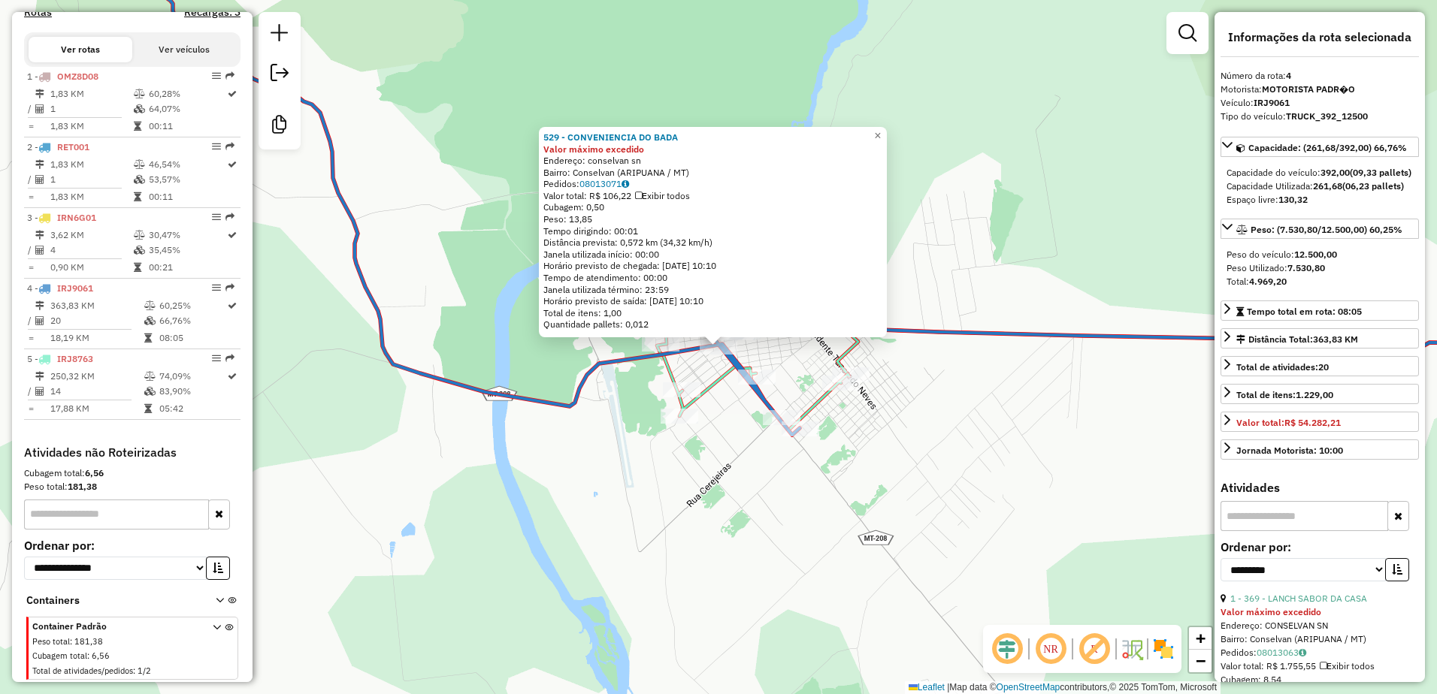
click at [887, 141] on div "529 - CONVENIENCIA DO BADA Valor máximo excedido Endereço: conselvan sn Bairro:…" at bounding box center [713, 232] width 348 height 210
click at [881, 132] on span "×" at bounding box center [877, 135] width 7 height 13
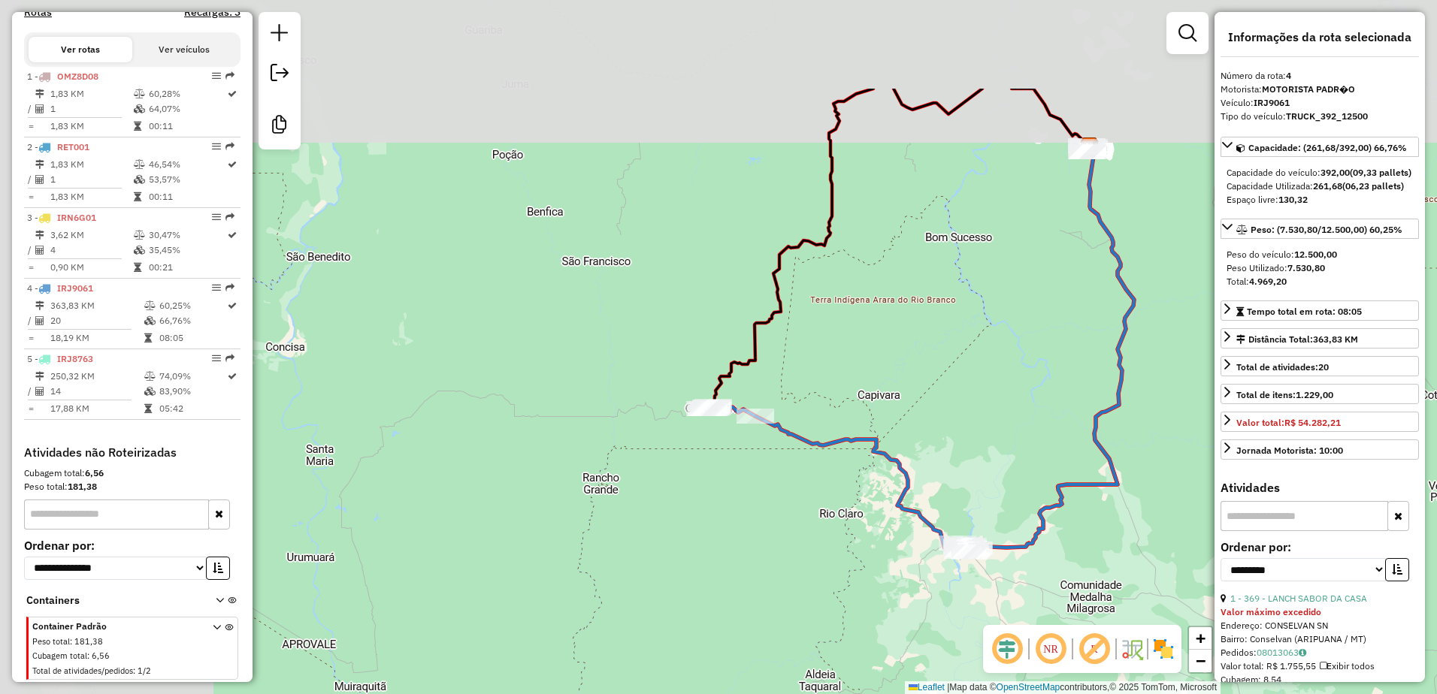
drag, startPoint x: 689, startPoint y: 485, endPoint x: 914, endPoint y: 532, distance: 229.5
click at [913, 534] on div "Janela de atendimento Grade de atendimento Capacidade Transportadoras Veículos …" at bounding box center [718, 347] width 1437 height 694
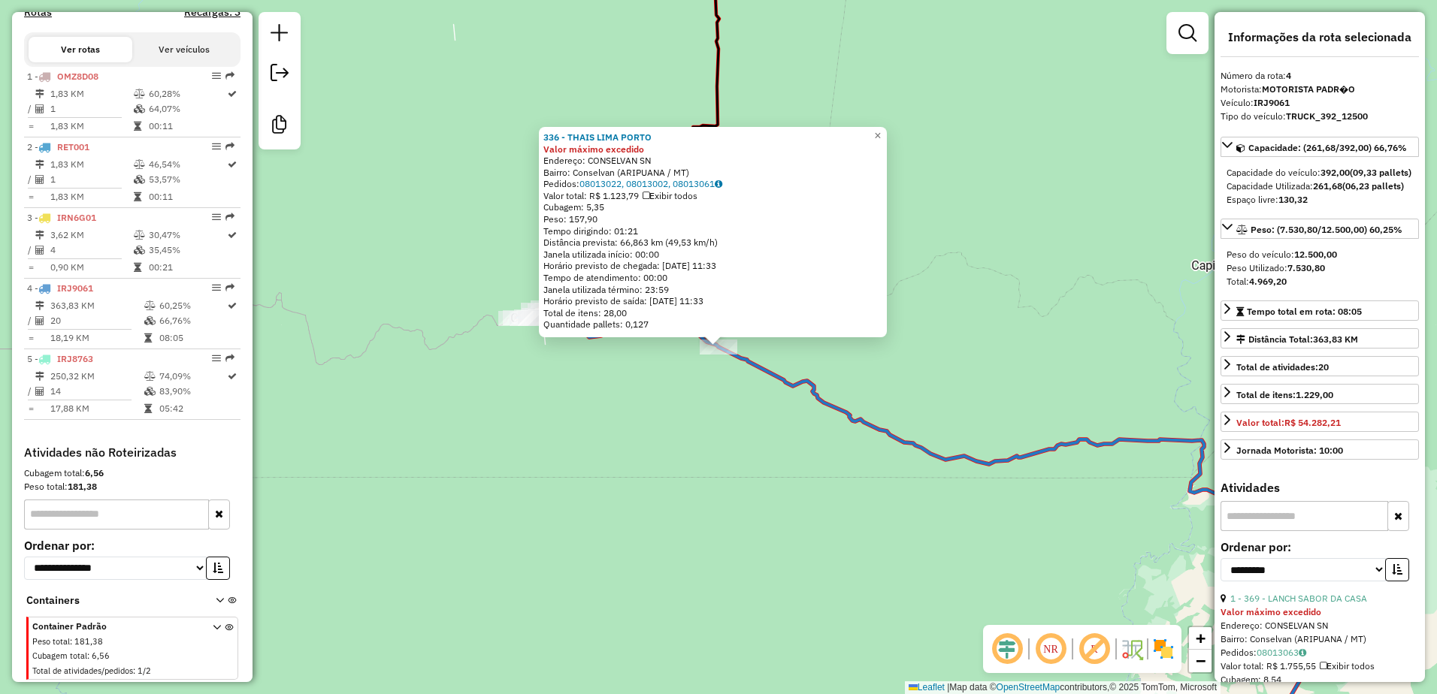
click at [878, 140] on div "336 - THAIS LIMA PORTO" at bounding box center [712, 138] width 339 height 12
click at [887, 131] on link "×" at bounding box center [878, 136] width 18 height 18
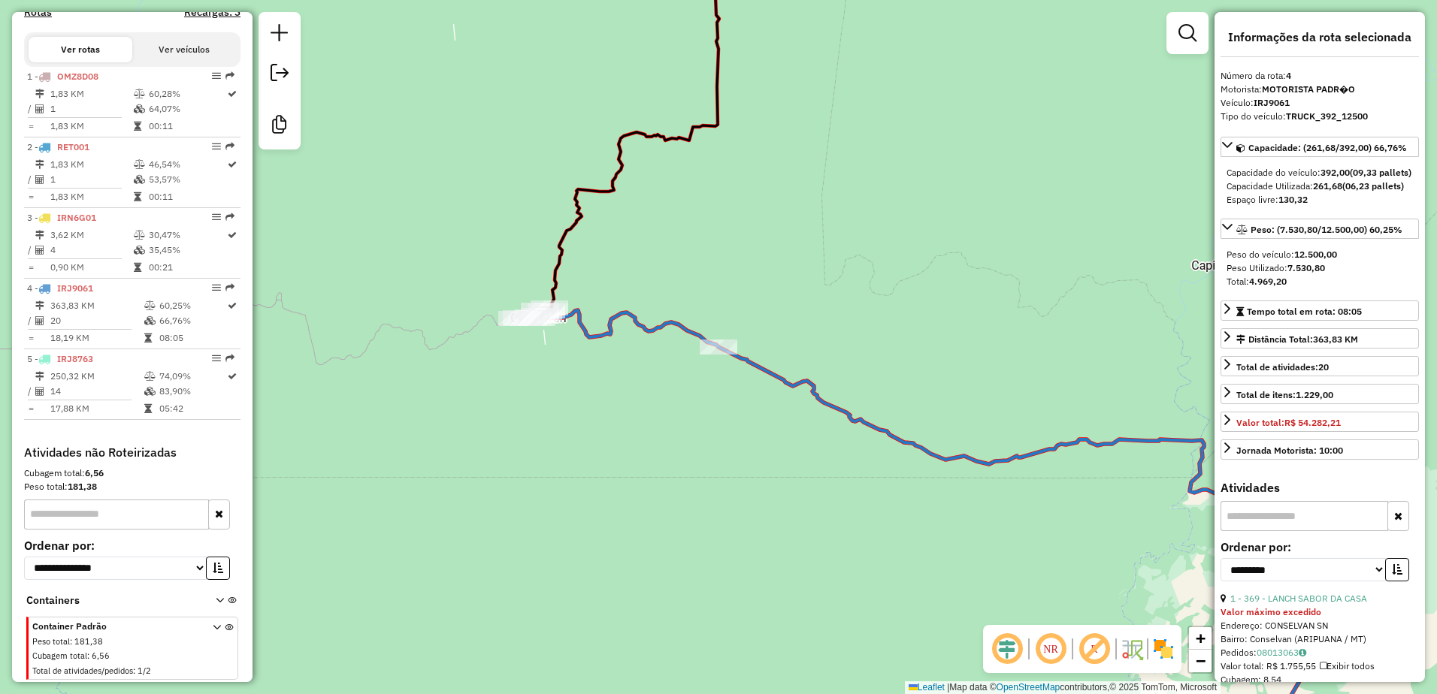
drag, startPoint x: 647, startPoint y: 291, endPoint x: 386, endPoint y: 183, distance: 282.1
click at [386, 186] on div "336 - THAIS LIMA PORTO Valor máximo excedido Endereço: CONSELVAN SN Bairro: Con…" at bounding box center [718, 347] width 1437 height 694
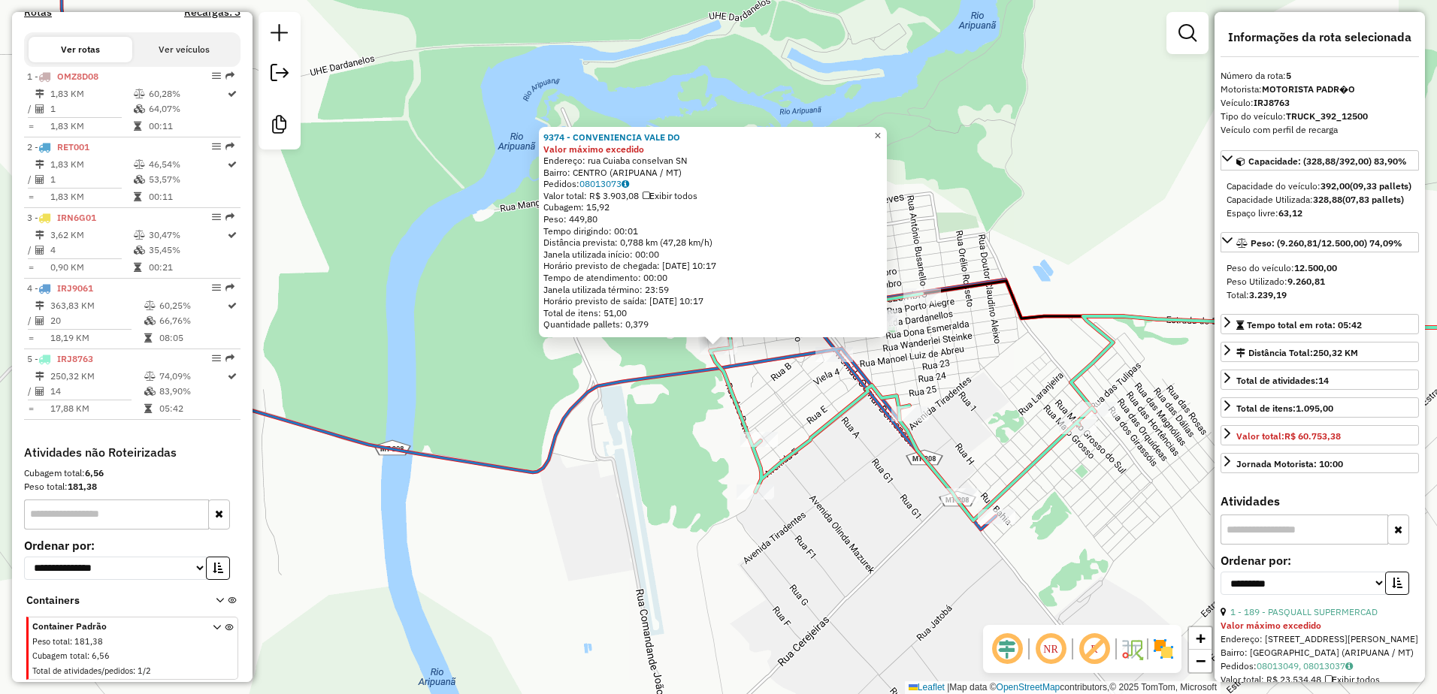
click at [881, 132] on span "×" at bounding box center [877, 135] width 7 height 13
